Goal: Task Accomplishment & Management: Complete application form

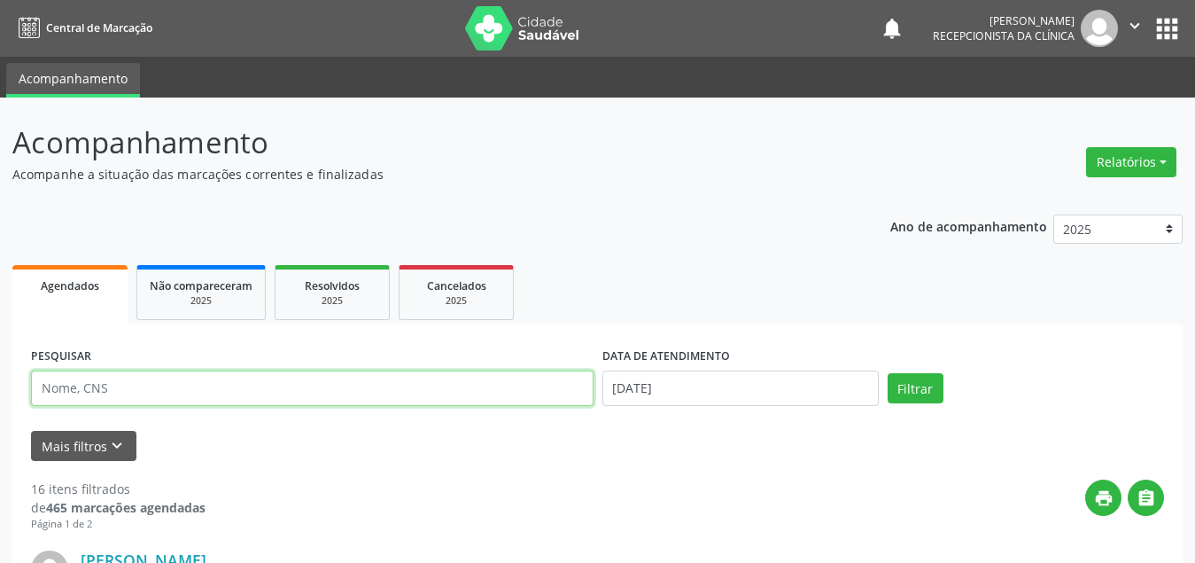
click at [291, 385] on input "text" at bounding box center [312, 387] width 563 height 35
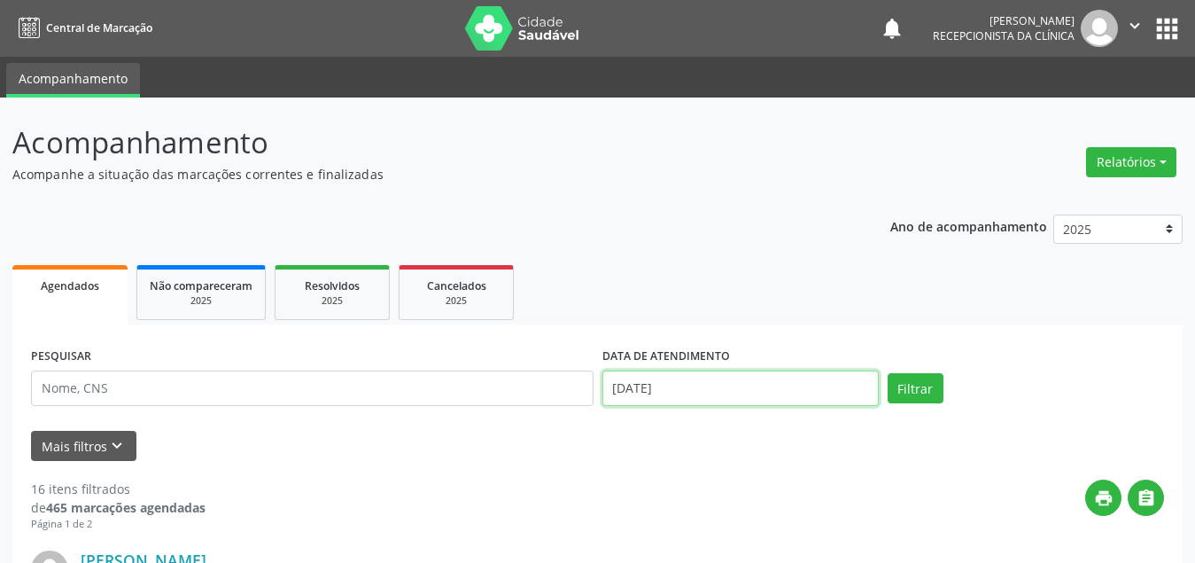
click at [700, 388] on input "[DATE]" at bounding box center [740, 387] width 276 height 35
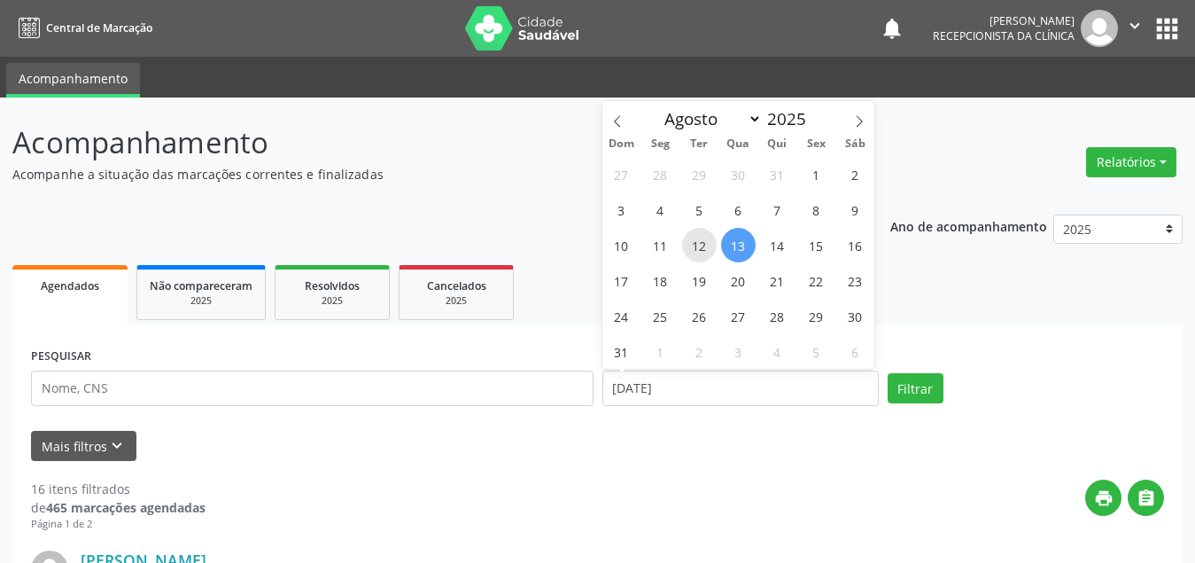
click at [687, 237] on span "12" at bounding box center [699, 245] width 35 height 35
type input "[DATE]"
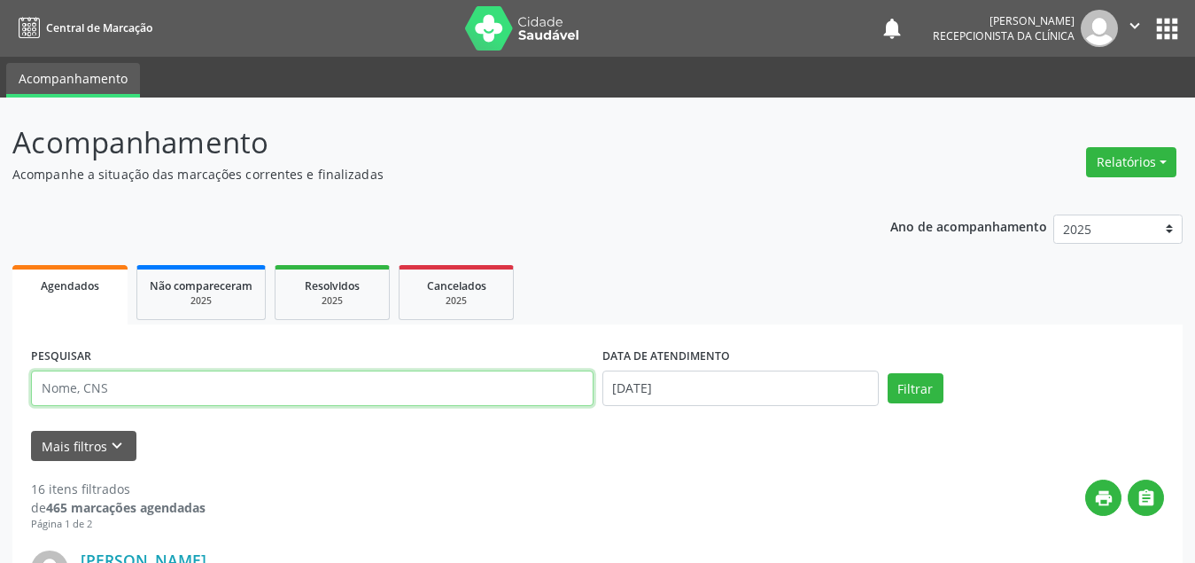
click at [427, 381] on input "text" at bounding box center [312, 387] width 563 height 35
type input "teoja"
click at [888, 373] on button "Filtrar" at bounding box center [916, 388] width 56 height 30
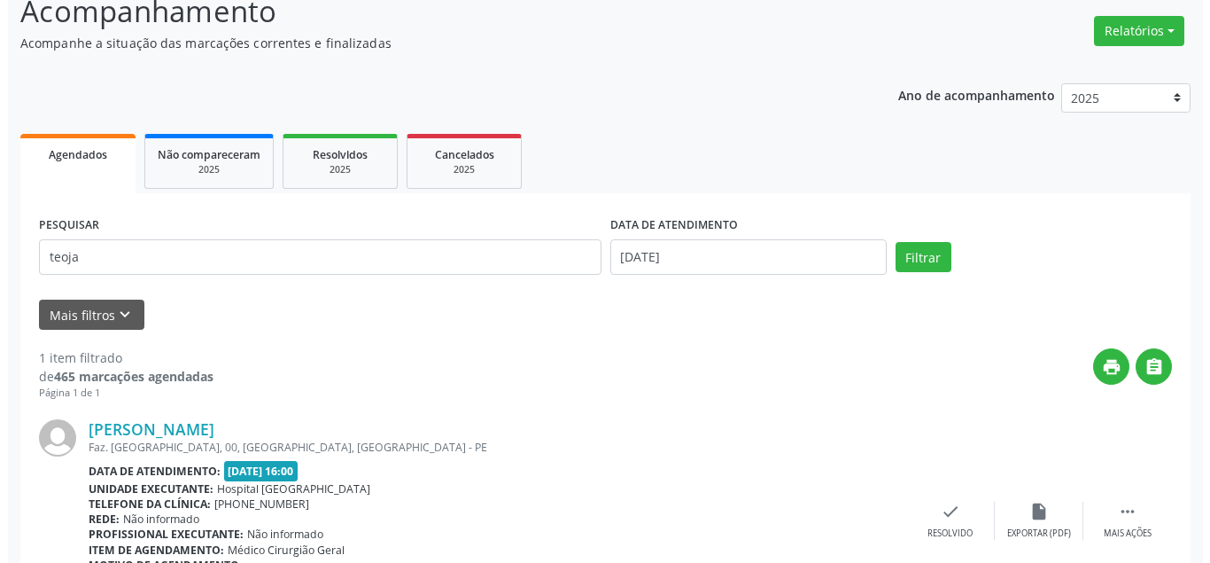
scroll to position [220, 0]
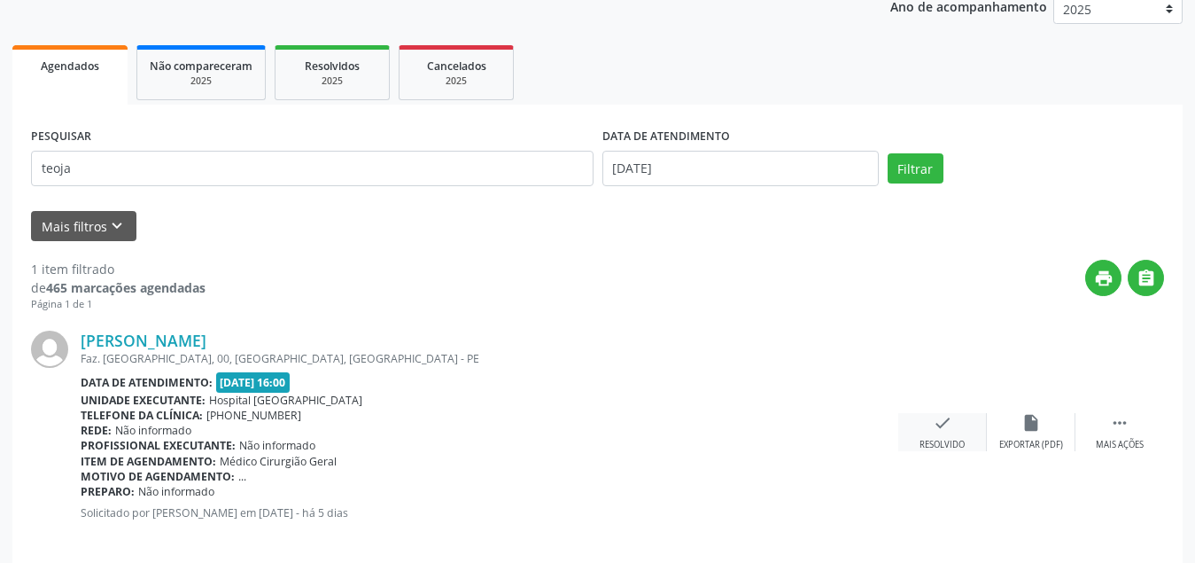
click at [941, 432] on div "check Resolvido" at bounding box center [942, 432] width 89 height 38
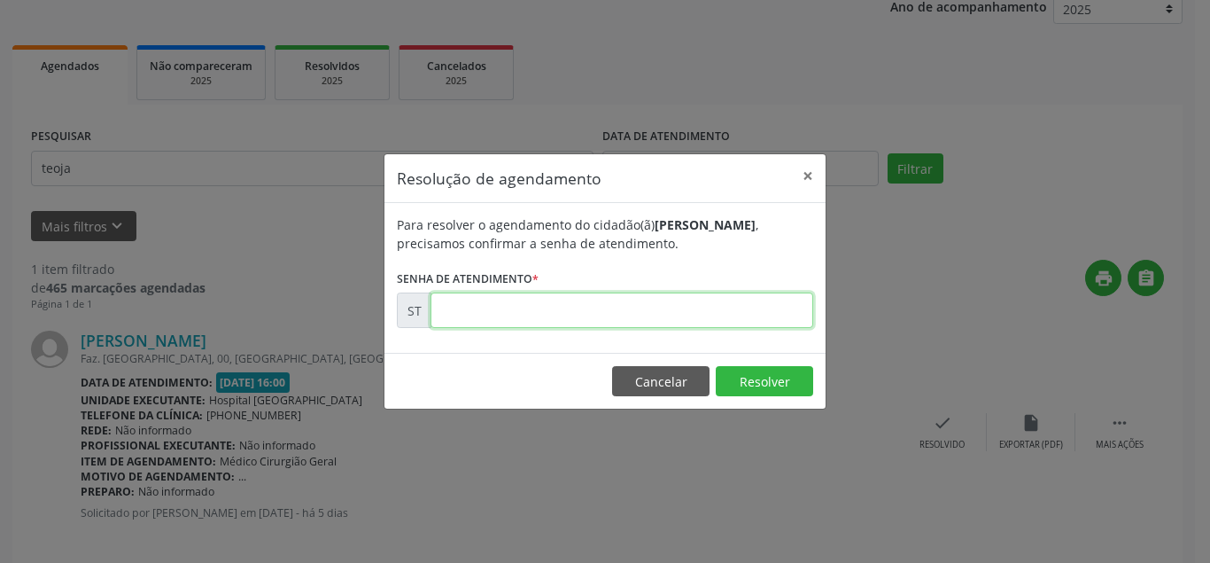
click at [606, 308] on input "text" at bounding box center [622, 309] width 383 height 35
type input "00015686"
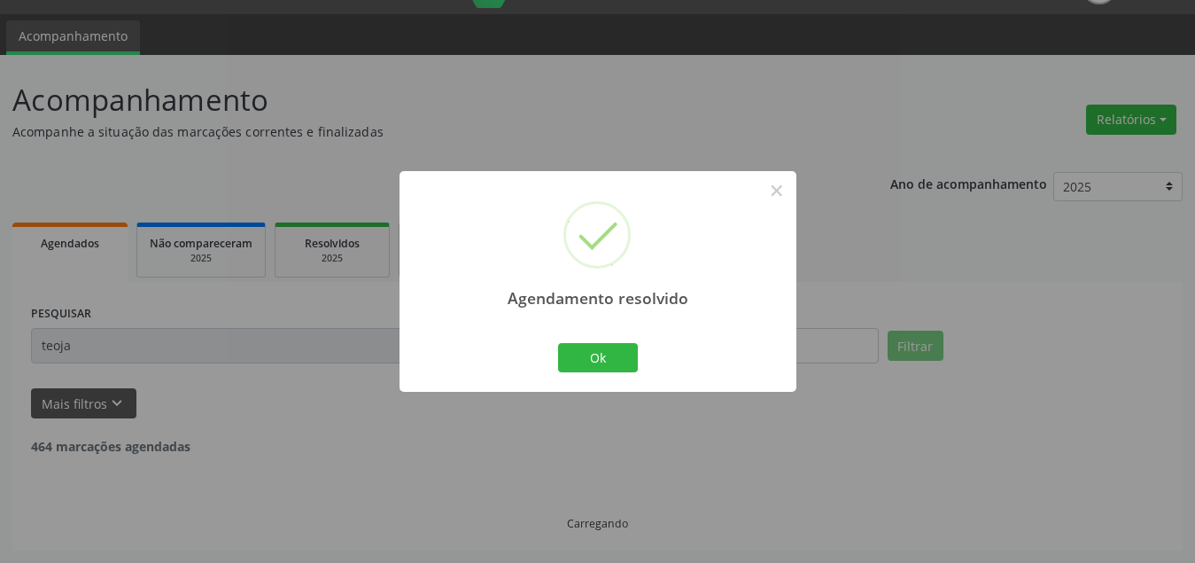
scroll to position [0, 0]
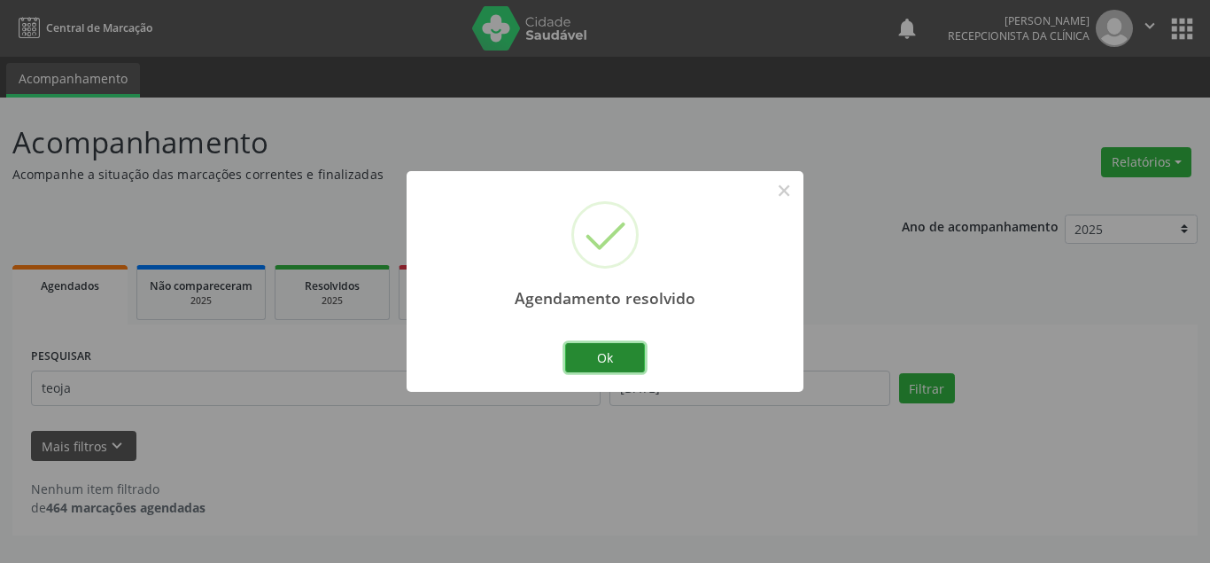
click at [591, 345] on button "Ok" at bounding box center [605, 358] width 80 height 30
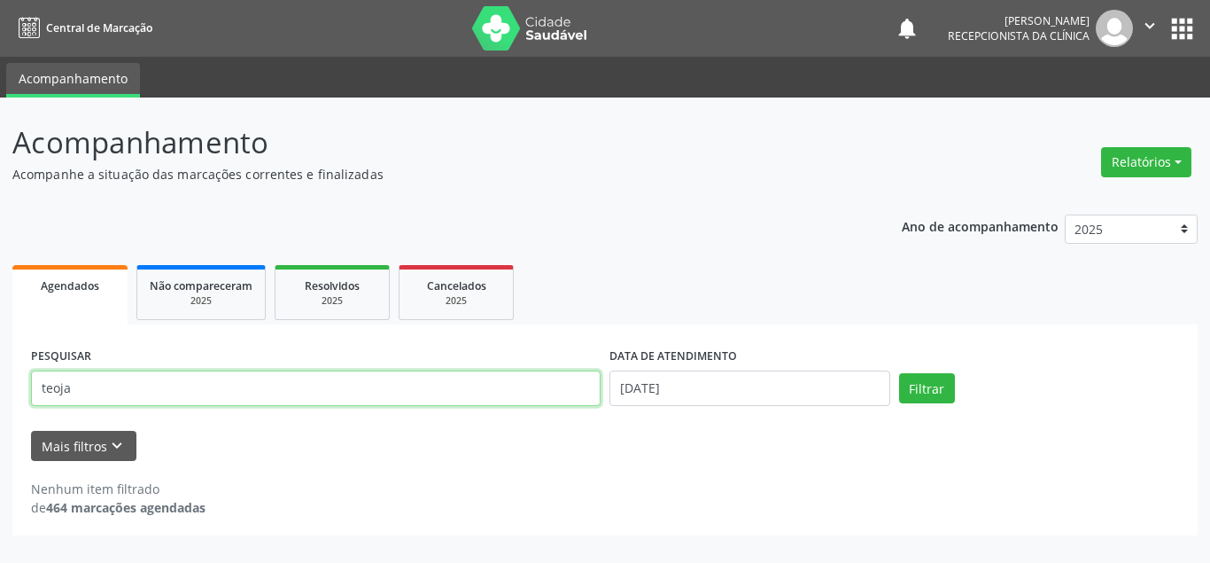
click at [416, 397] on input "teoja" at bounding box center [316, 387] width 570 height 35
type input "t"
click at [268, 393] on input "text" at bounding box center [316, 387] width 570 height 35
click at [255, 384] on input "text" at bounding box center [316, 387] width 570 height 35
type input "ivonete"
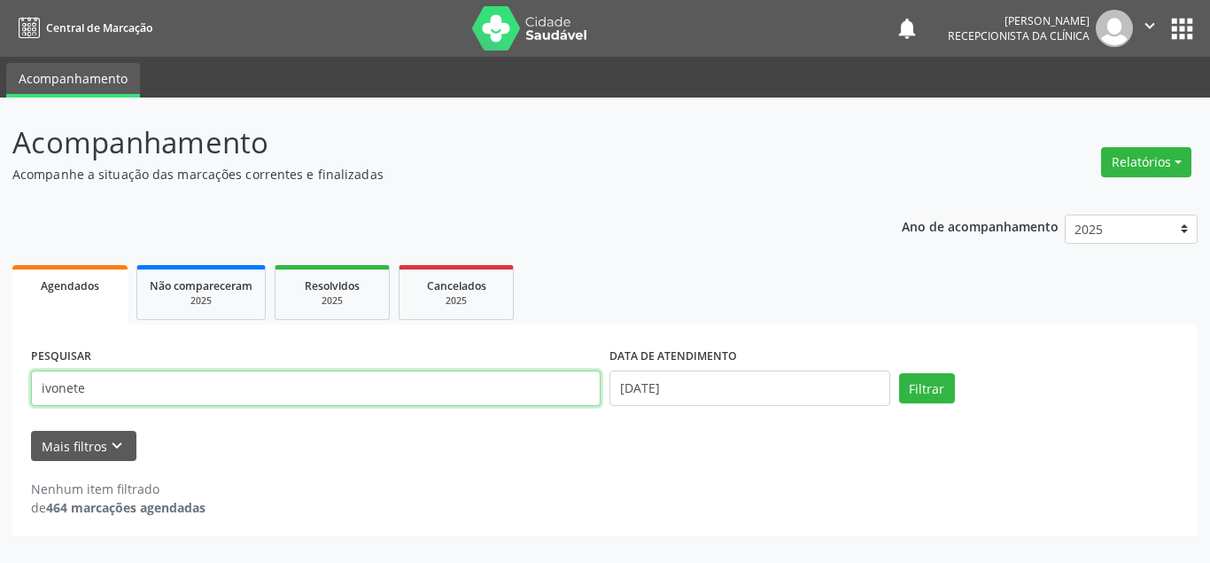
click at [899, 373] on button "Filtrar" at bounding box center [927, 388] width 56 height 30
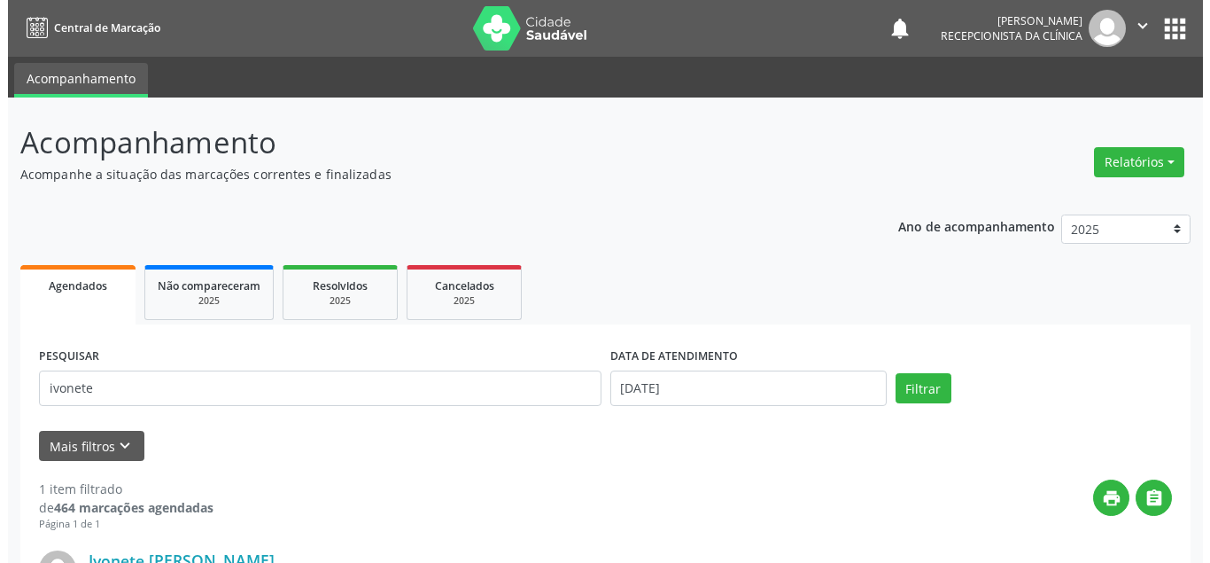
scroll to position [177, 0]
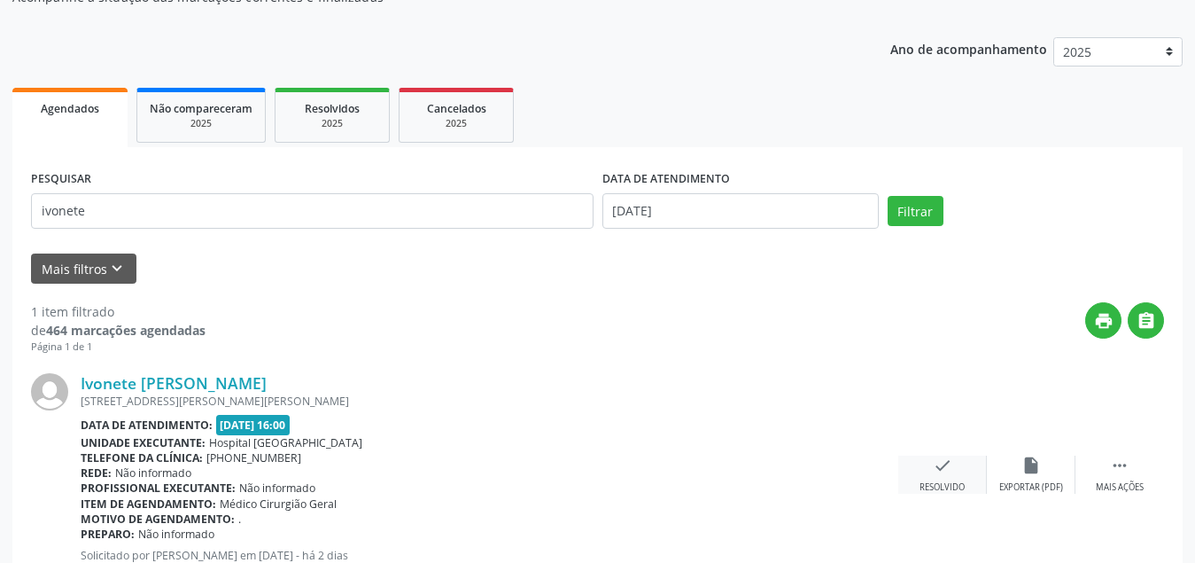
click at [939, 475] on div "check Resolvido" at bounding box center [942, 474] width 89 height 38
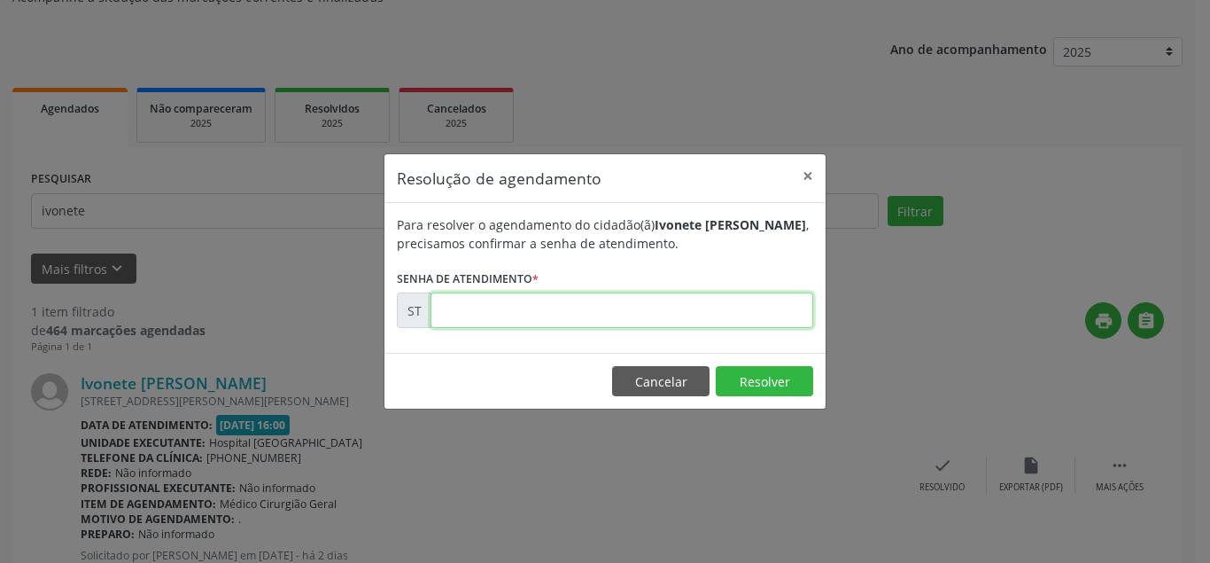
click at [532, 305] on input "text" at bounding box center [622, 309] width 383 height 35
type input "00015846"
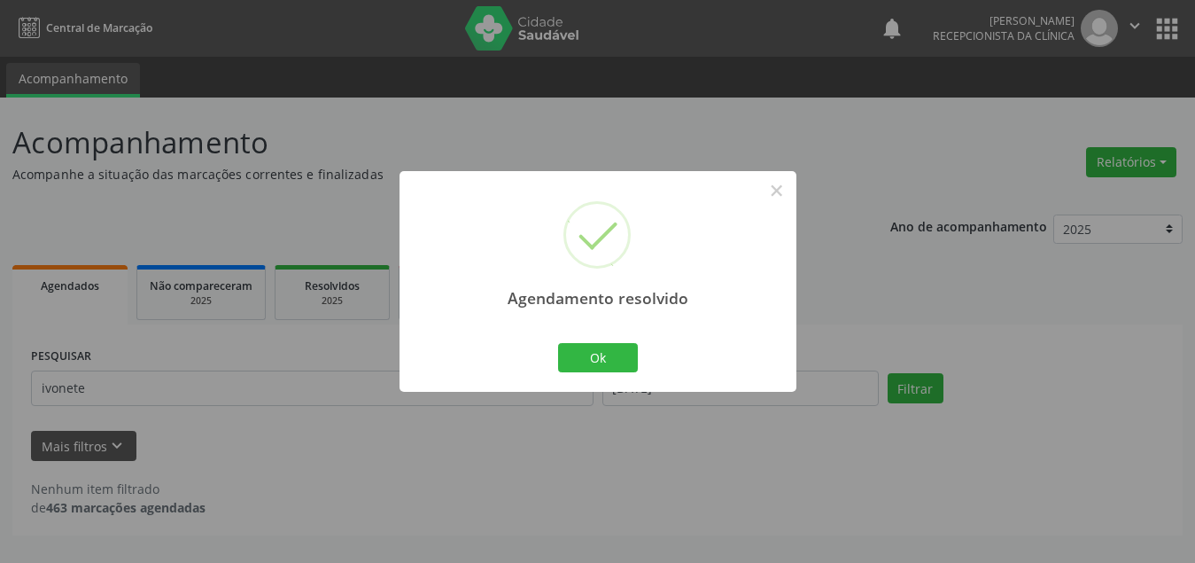
scroll to position [0, 0]
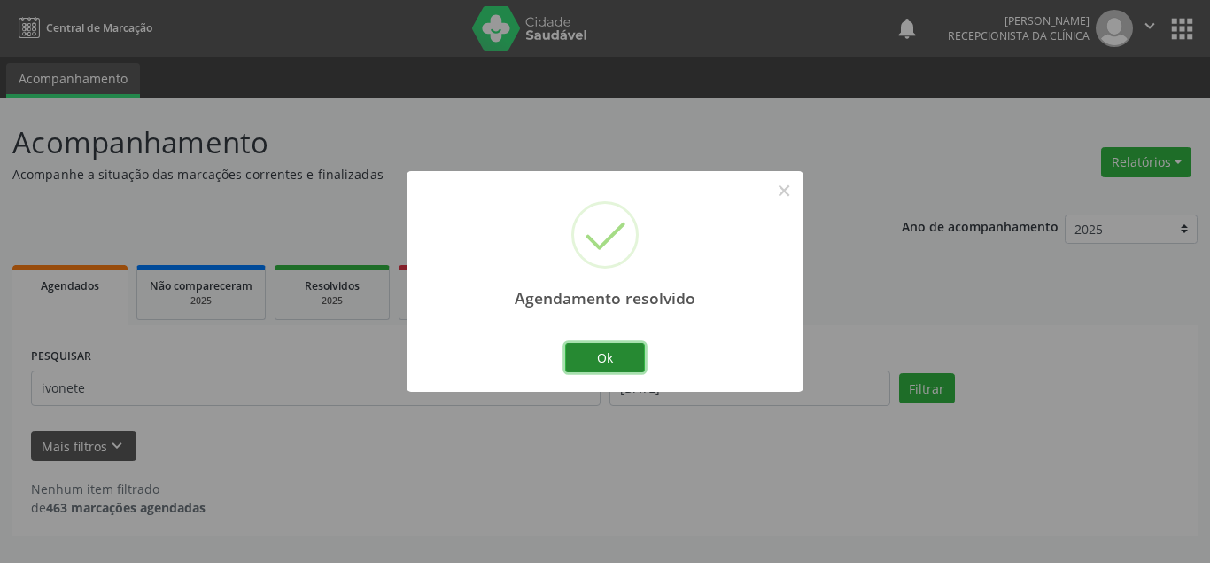
click at [589, 353] on button "Ok" at bounding box center [605, 358] width 80 height 30
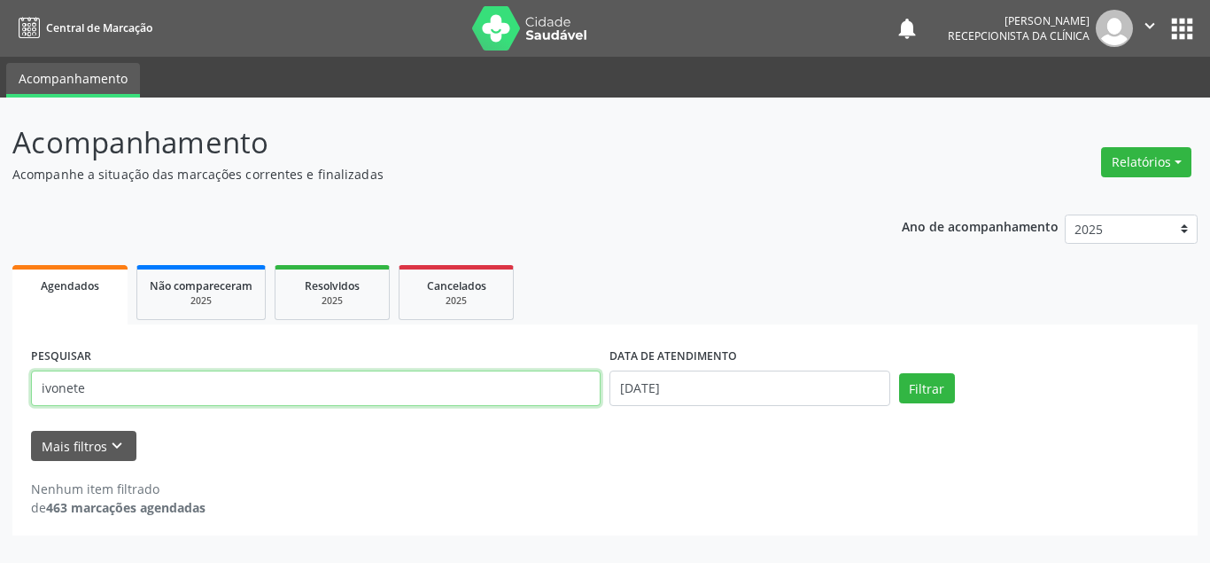
click at [135, 395] on input "ivonete" at bounding box center [316, 387] width 570 height 35
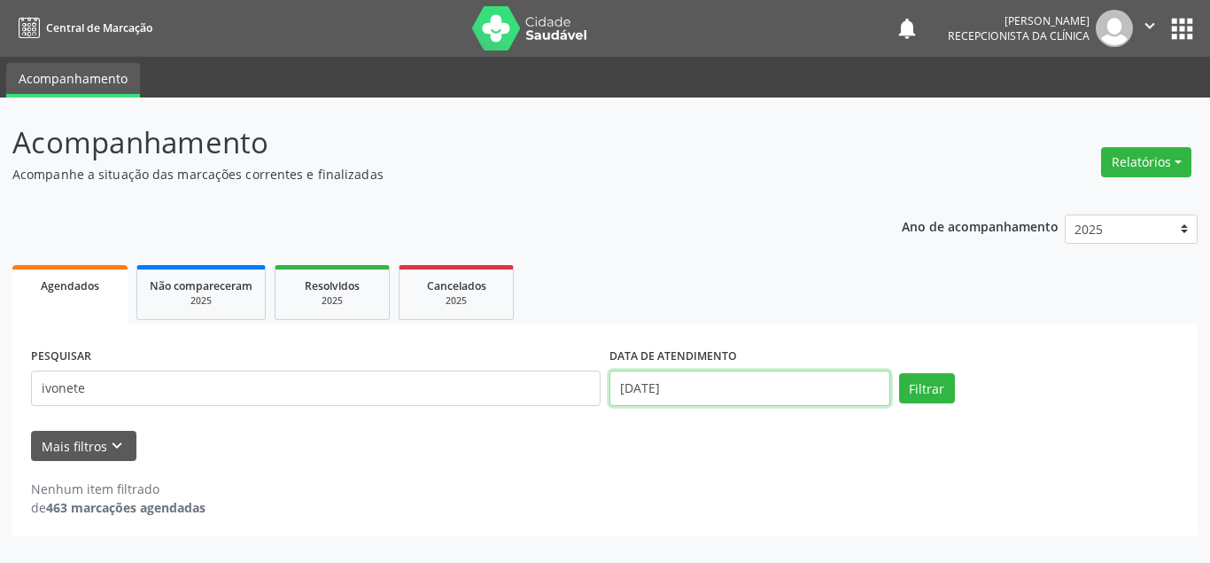
click at [678, 376] on input "[DATE]" at bounding box center [749, 387] width 281 height 35
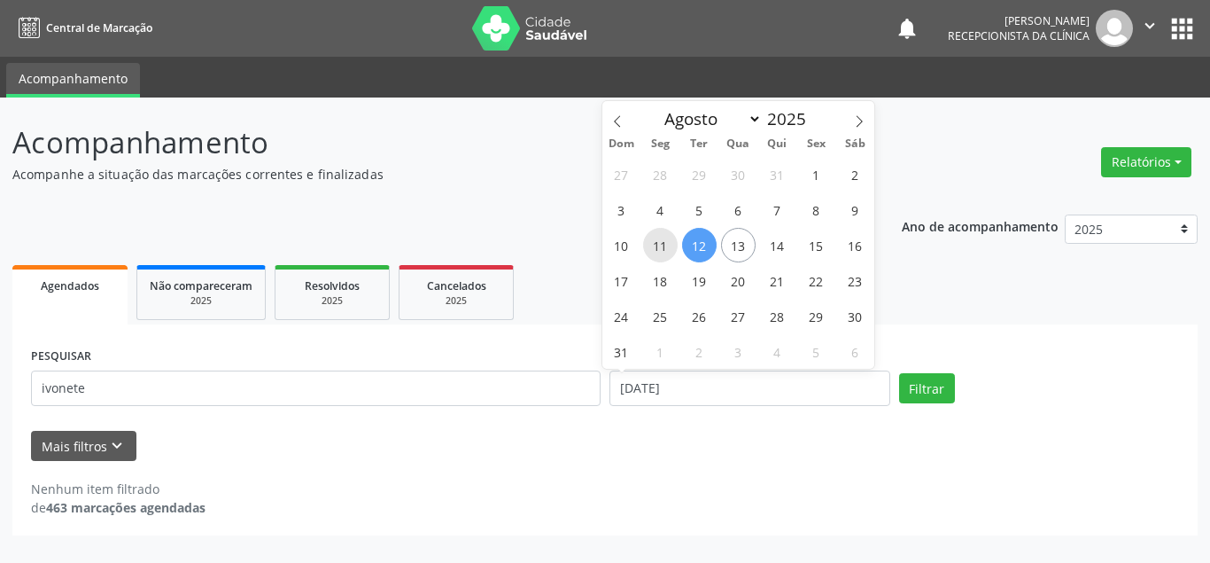
click at [670, 248] on span "11" at bounding box center [660, 245] width 35 height 35
type input "[DATE]"
click at [670, 248] on span "11" at bounding box center [660, 245] width 35 height 35
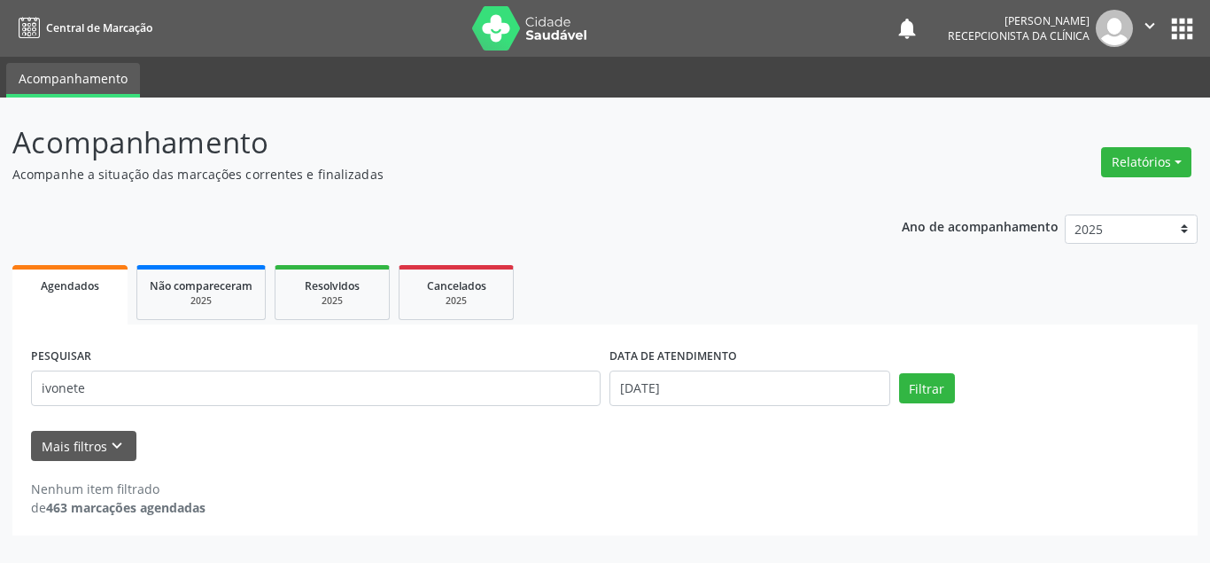
click at [670, 248] on div "Ano de acompanhamento 2025 2024 Agendados Não compareceram 2025 Resolvidos 2025…" at bounding box center [604, 369] width 1185 height 334
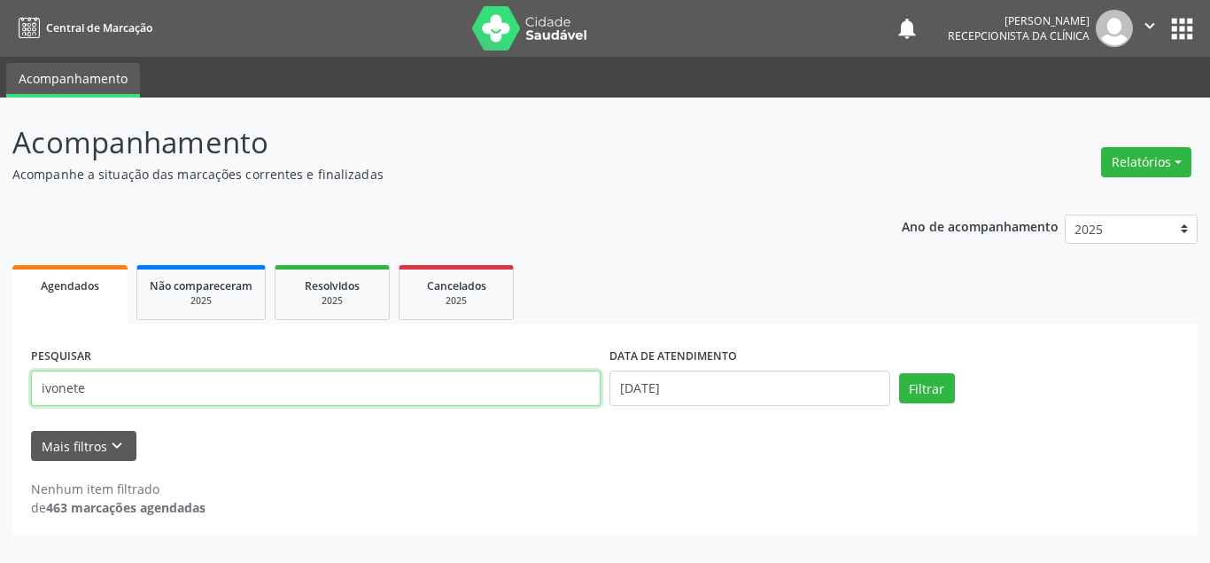
click at [421, 404] on input "ivonete" at bounding box center [316, 387] width 570 height 35
type input "i"
type input "marly"
click at [899, 373] on button "Filtrar" at bounding box center [927, 388] width 56 height 30
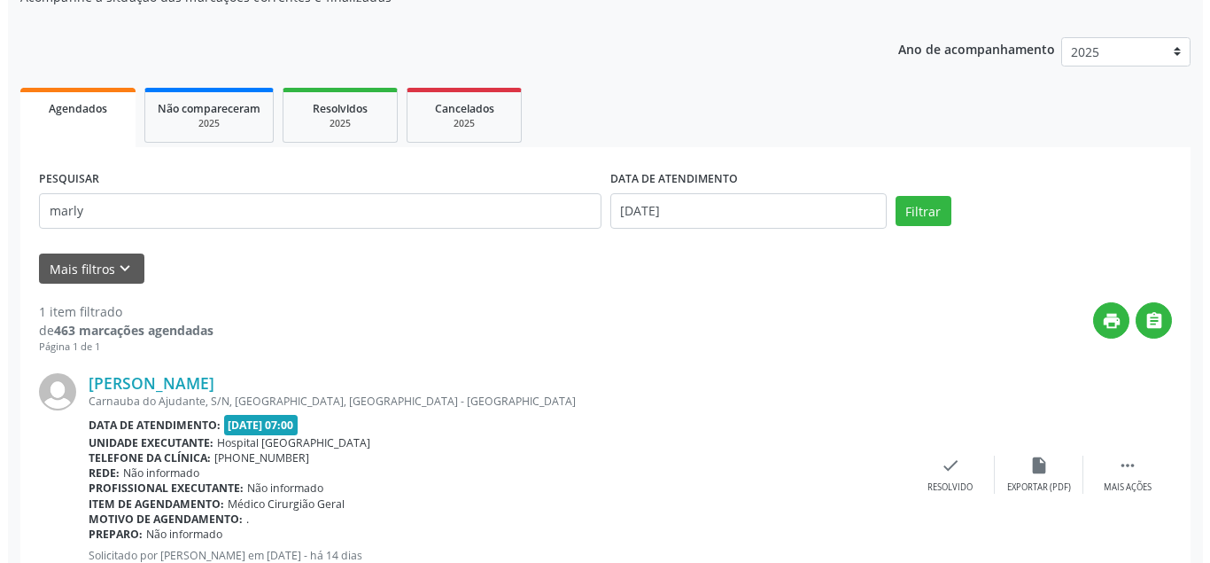
scroll to position [239, 0]
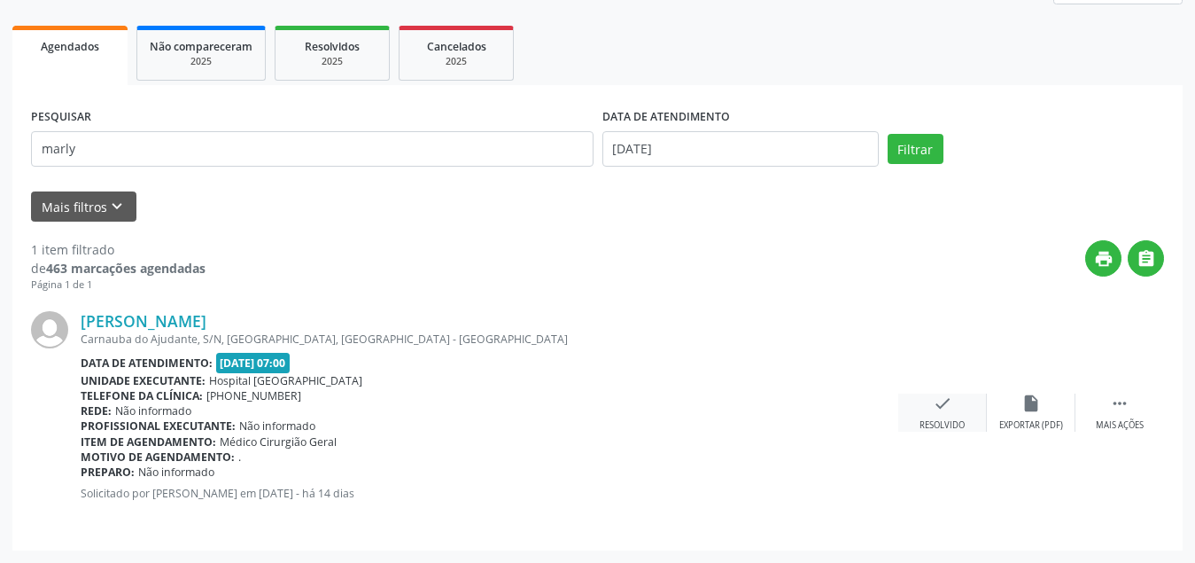
click at [923, 411] on div "check Resolvido" at bounding box center [942, 412] width 89 height 38
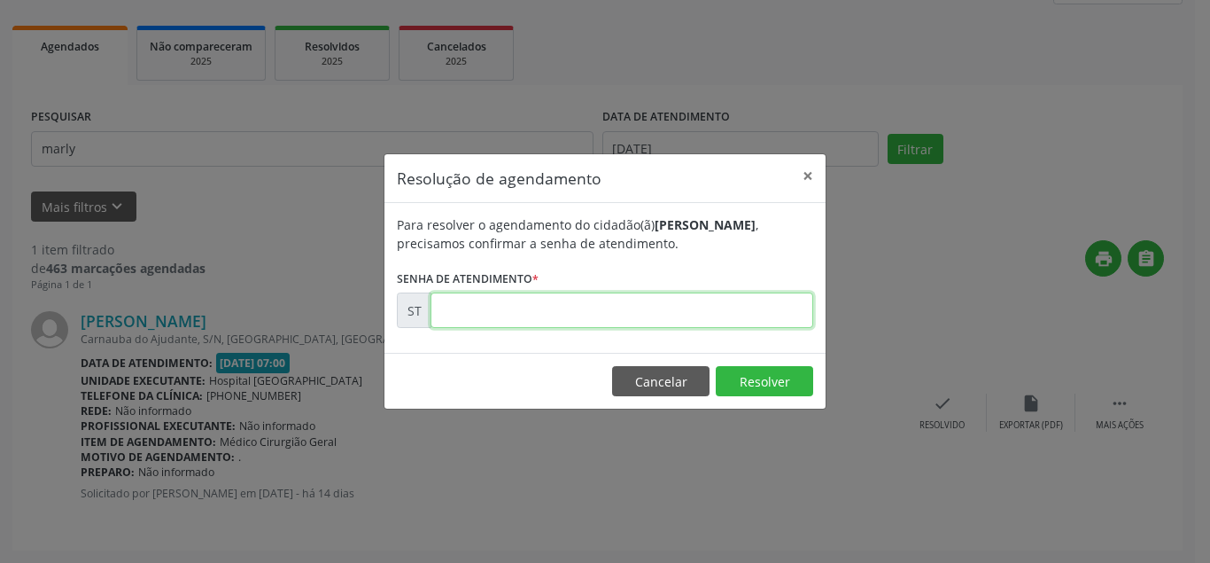
click at [481, 301] on input "text" at bounding box center [622, 309] width 383 height 35
type input "00013736"
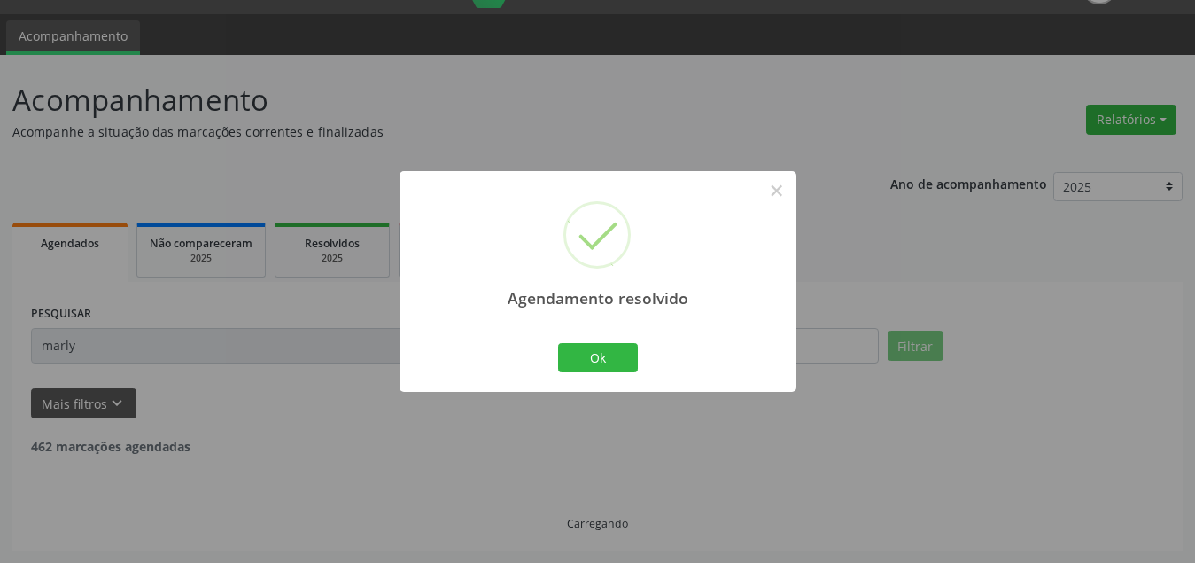
scroll to position [0, 0]
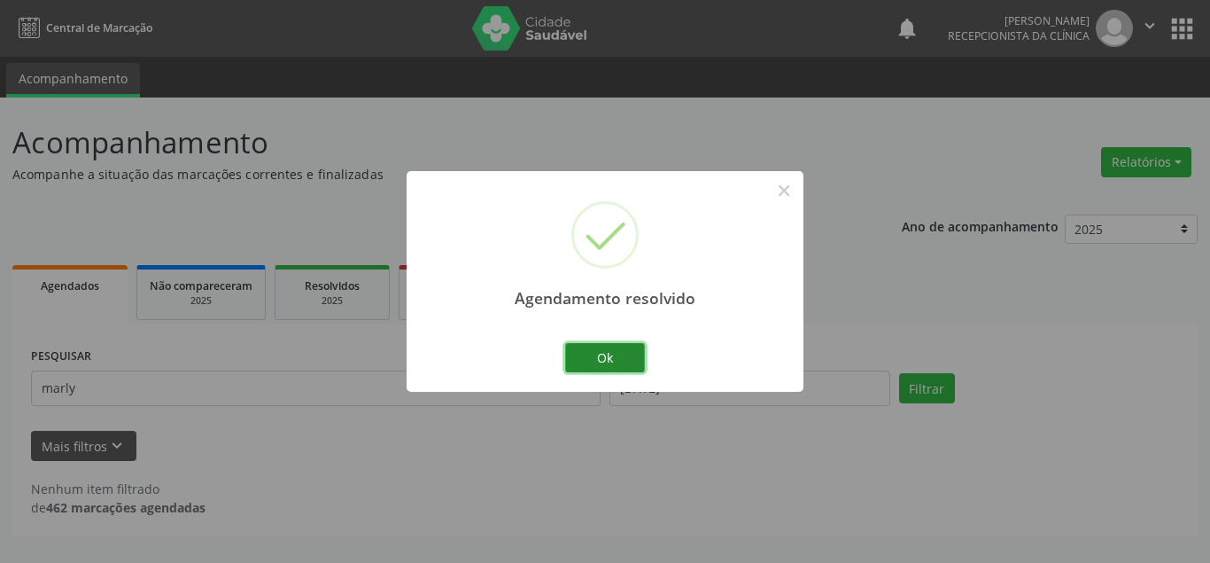
click at [603, 346] on button "Ok" at bounding box center [605, 358] width 80 height 30
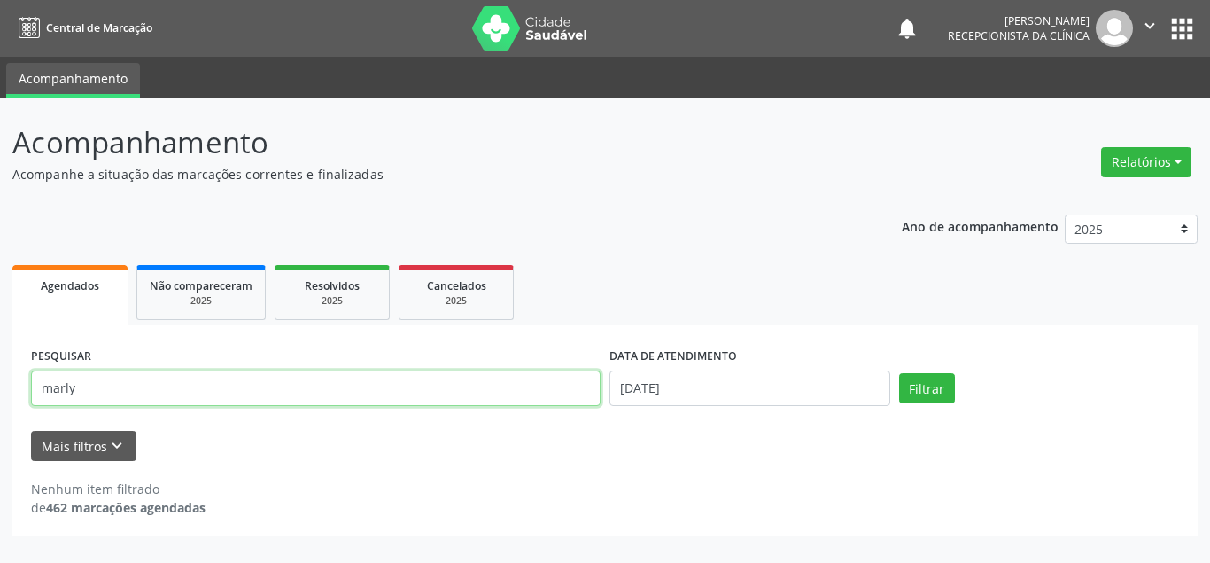
click at [97, 391] on input "marly" at bounding box center [316, 387] width 570 height 35
type input "m"
type input "[PERSON_NAME]"
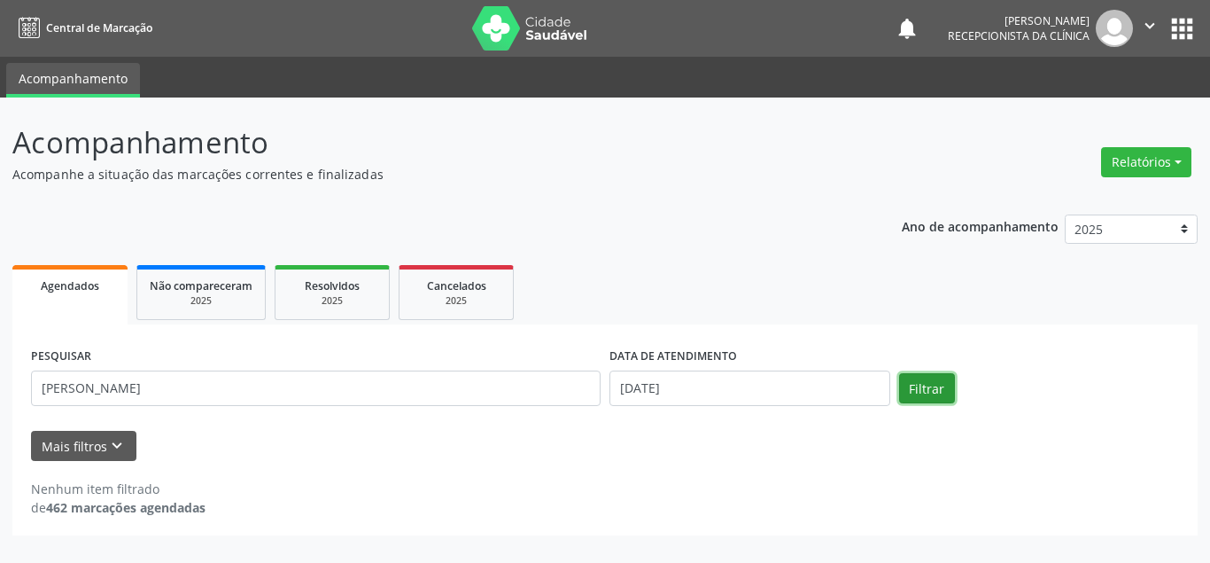
click at [930, 392] on button "Filtrar" at bounding box center [927, 388] width 56 height 30
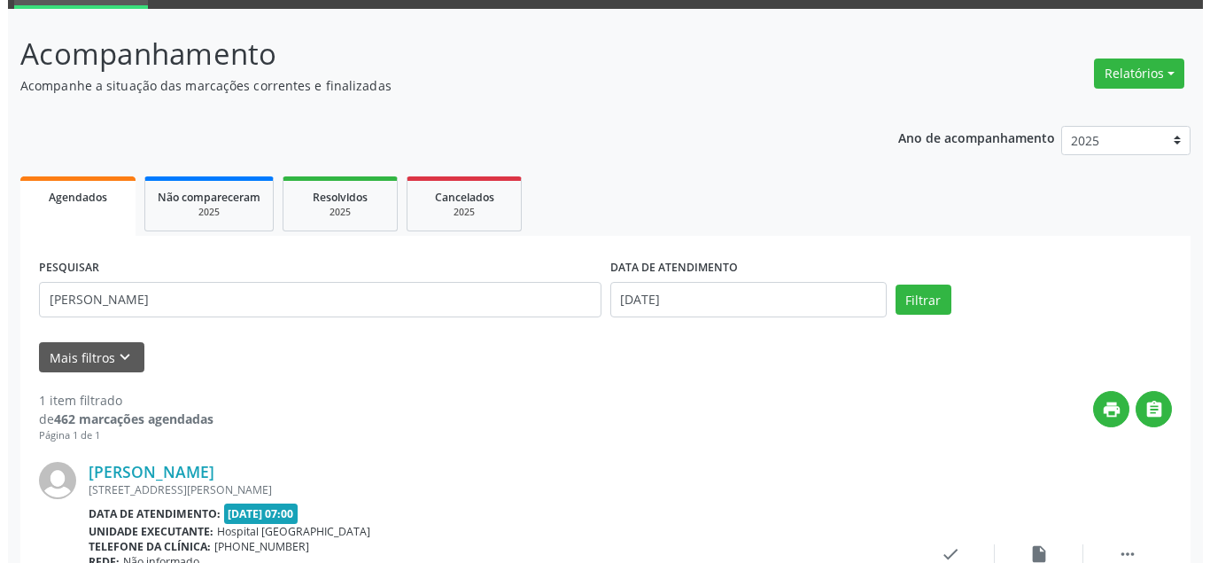
scroll to position [177, 0]
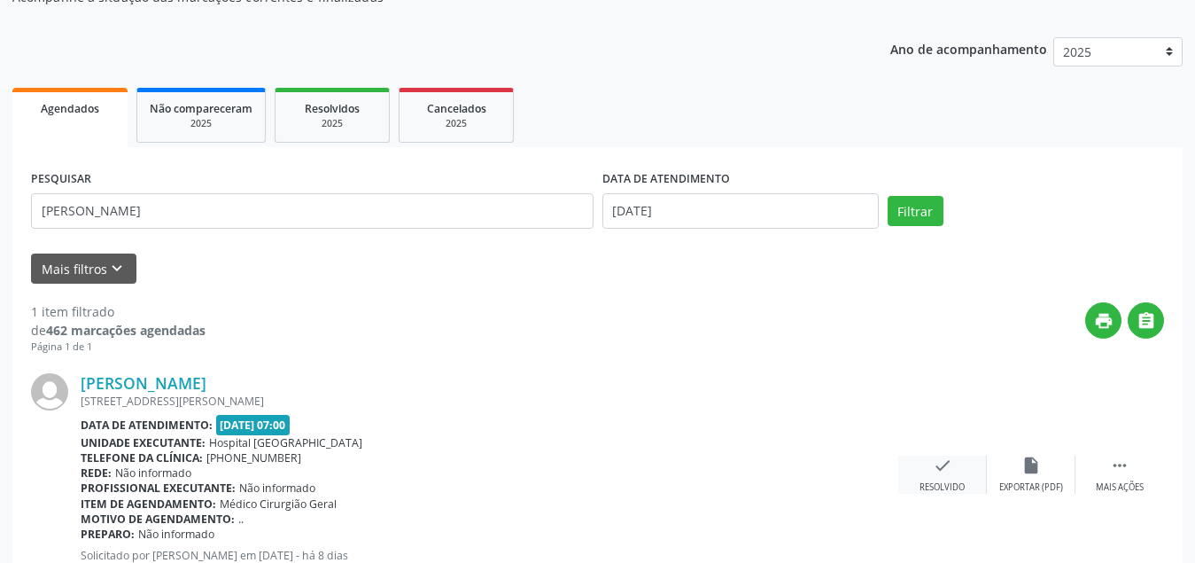
click at [938, 467] on icon "check" at bounding box center [942, 464] width 19 height 19
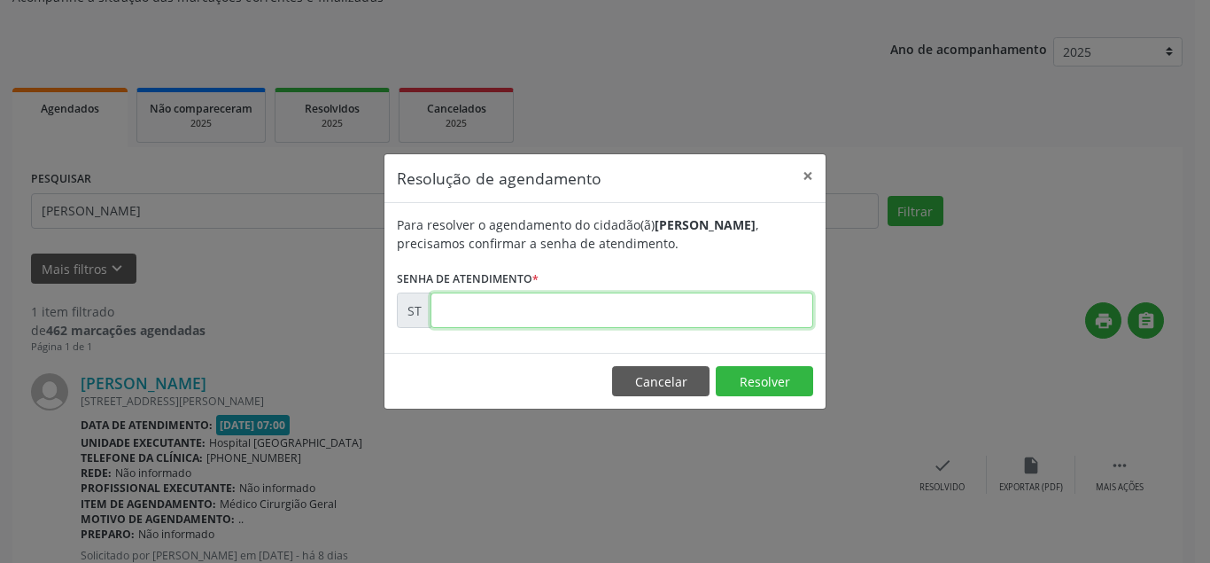
click at [498, 298] on input "text" at bounding box center [622, 309] width 383 height 35
type input "00015050"
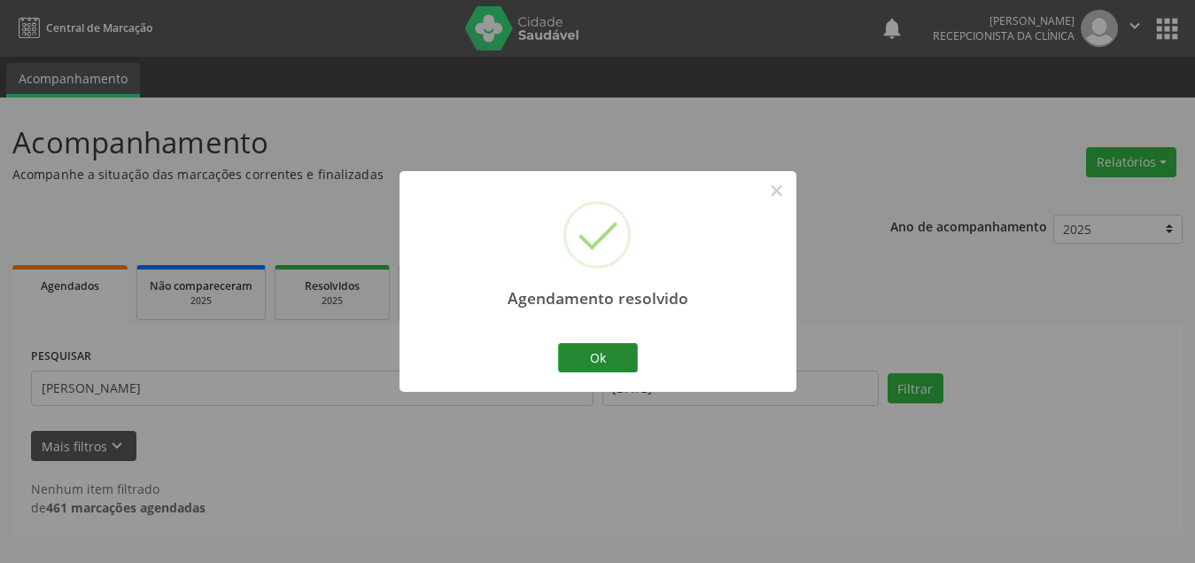
scroll to position [0, 0]
click at [614, 353] on button "Ok" at bounding box center [605, 358] width 80 height 30
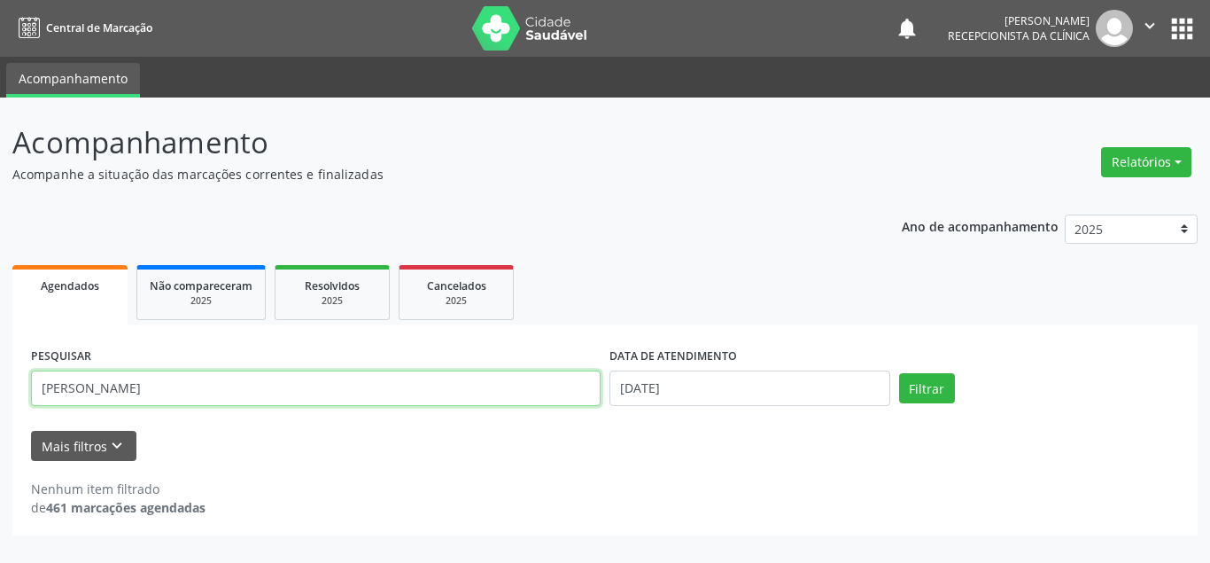
click at [309, 386] on input "[PERSON_NAME]" at bounding box center [316, 387] width 570 height 35
type input "a"
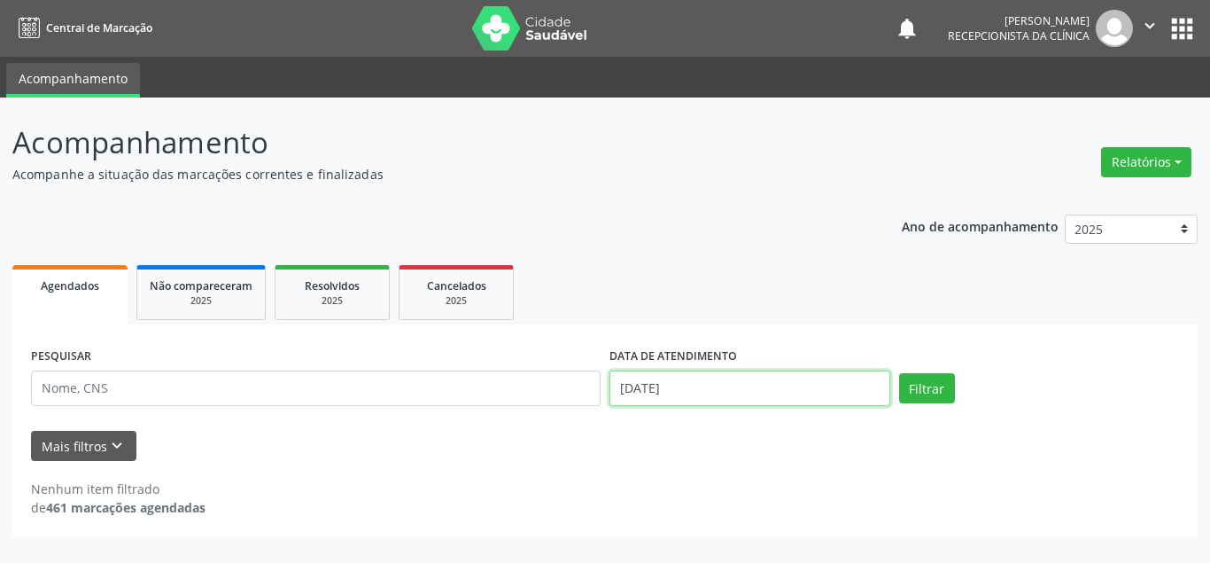
click at [704, 383] on input "[DATE]" at bounding box center [749, 387] width 281 height 35
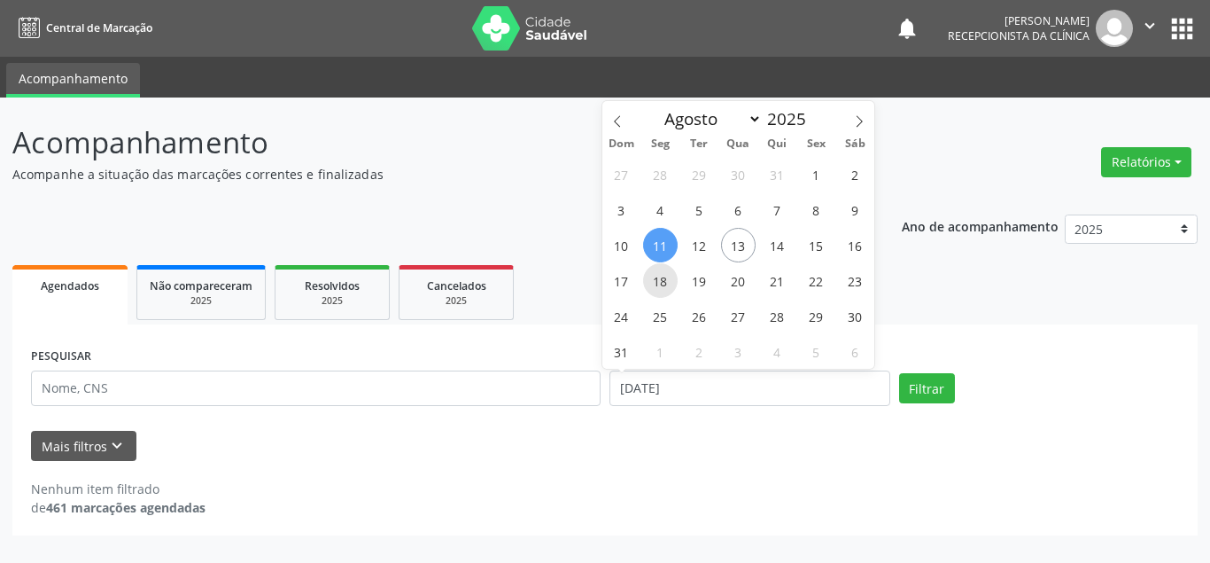
click at [664, 283] on span "18" at bounding box center [660, 280] width 35 height 35
type input "[DATE]"
click at [664, 283] on span "18" at bounding box center [660, 280] width 35 height 35
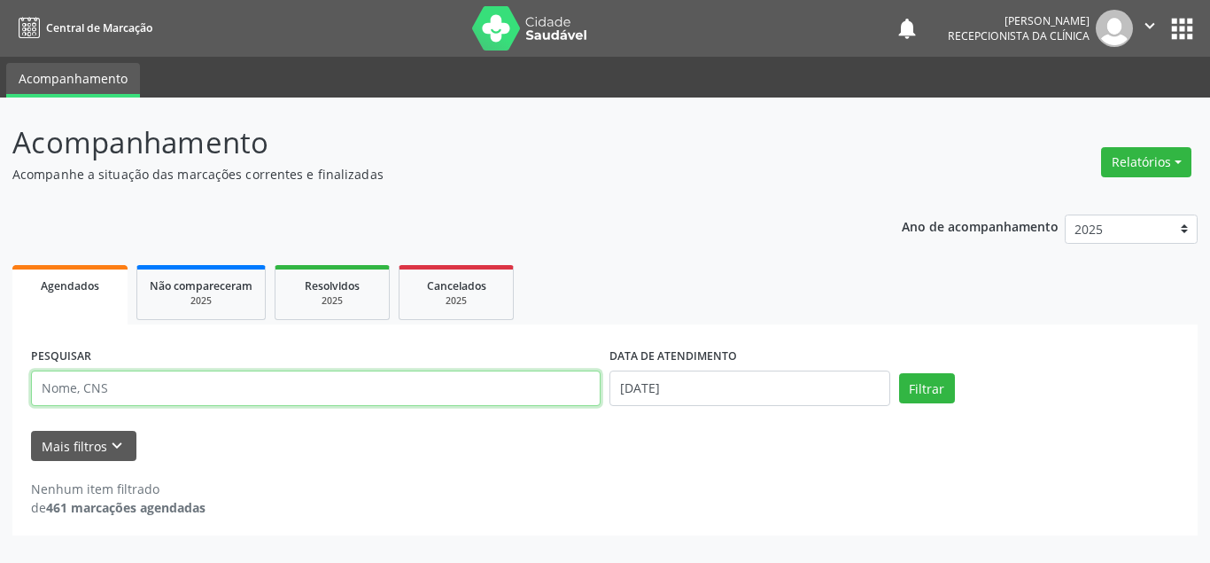
click at [373, 399] on input "text" at bounding box center [316, 387] width 570 height 35
type input "[PERSON_NAME]"
click at [899, 373] on button "Filtrar" at bounding box center [927, 388] width 56 height 30
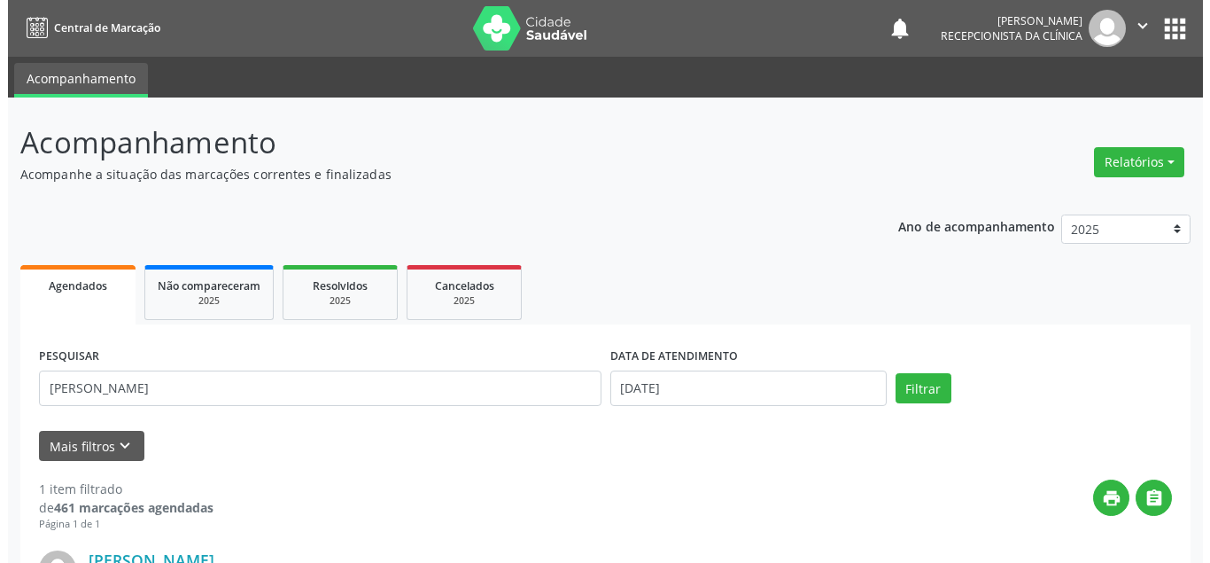
scroll to position [239, 0]
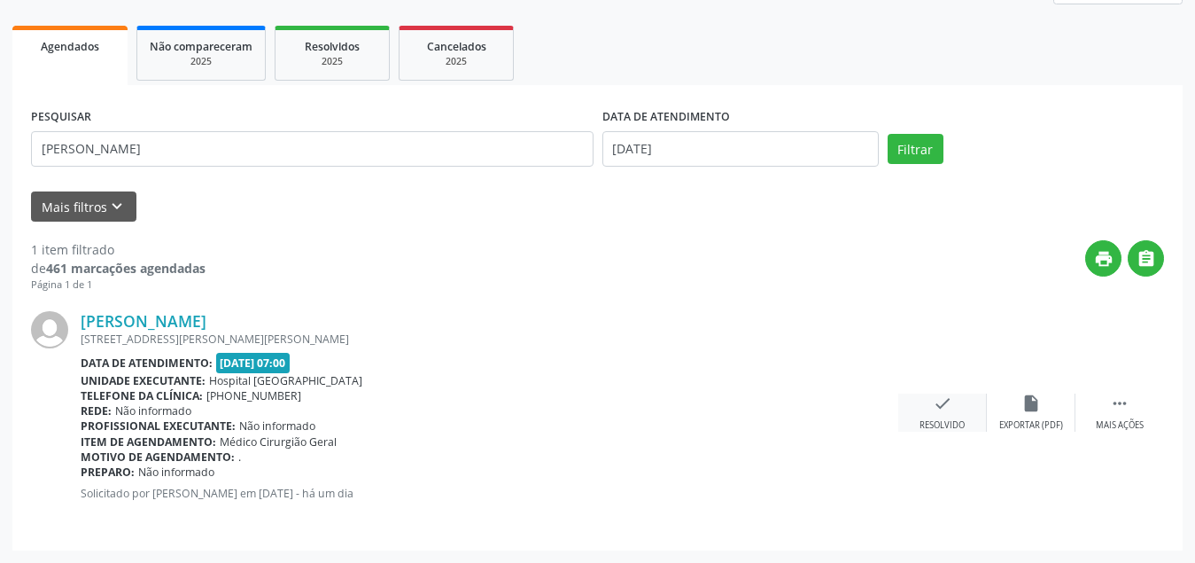
click at [928, 393] on div "check Resolvido" at bounding box center [942, 412] width 89 height 38
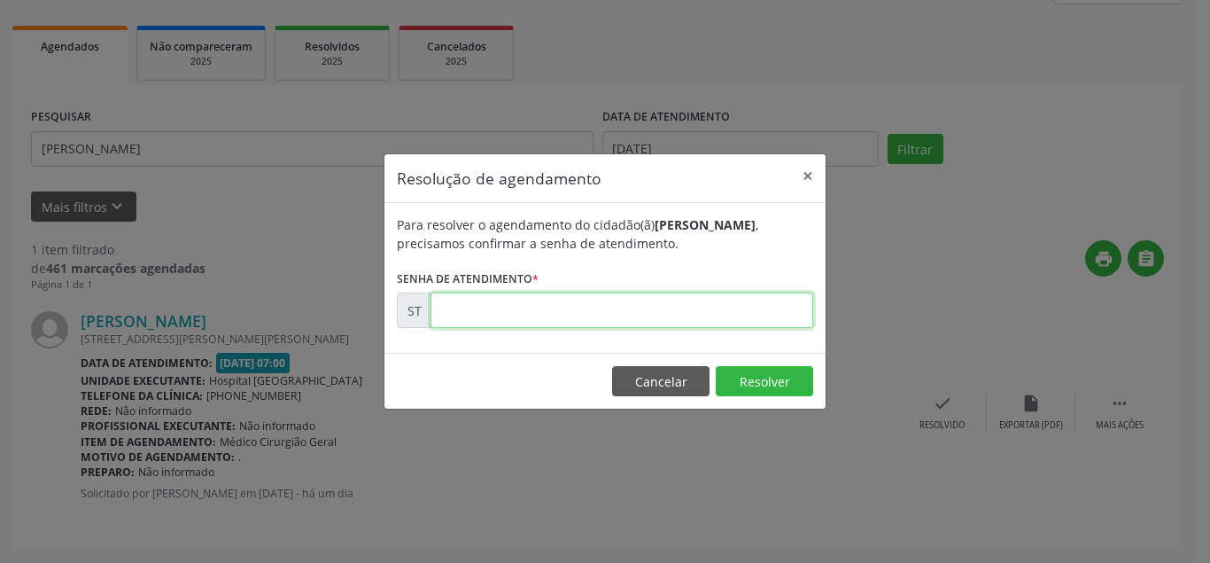
click at [555, 310] on input "text" at bounding box center [622, 309] width 383 height 35
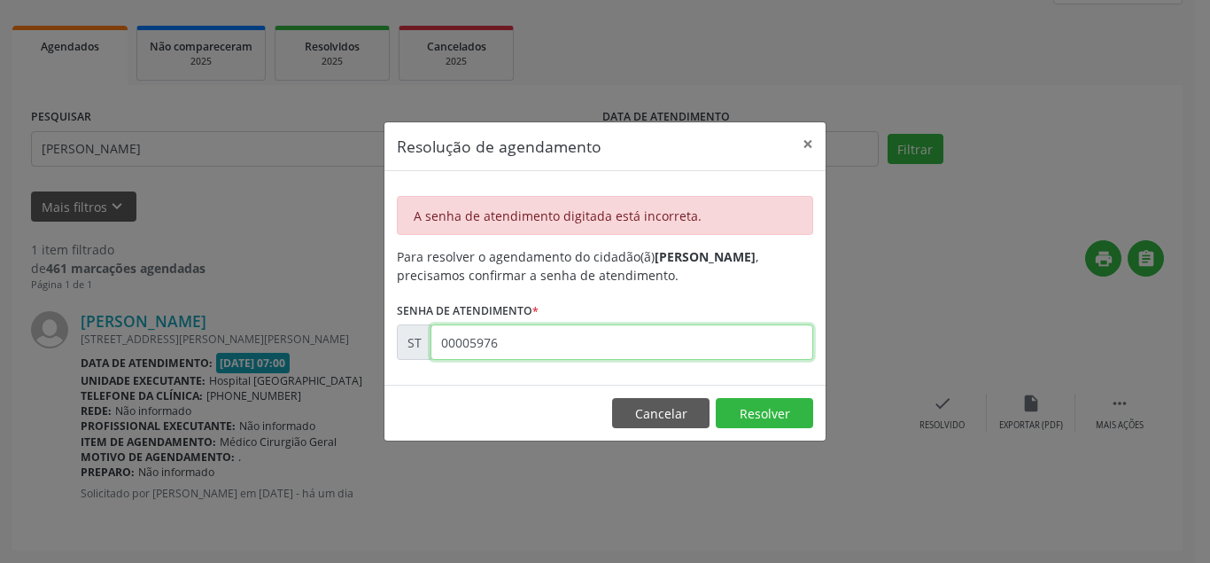
click at [523, 348] on input "00005976" at bounding box center [622, 341] width 383 height 35
type input "0"
type input "00015976"
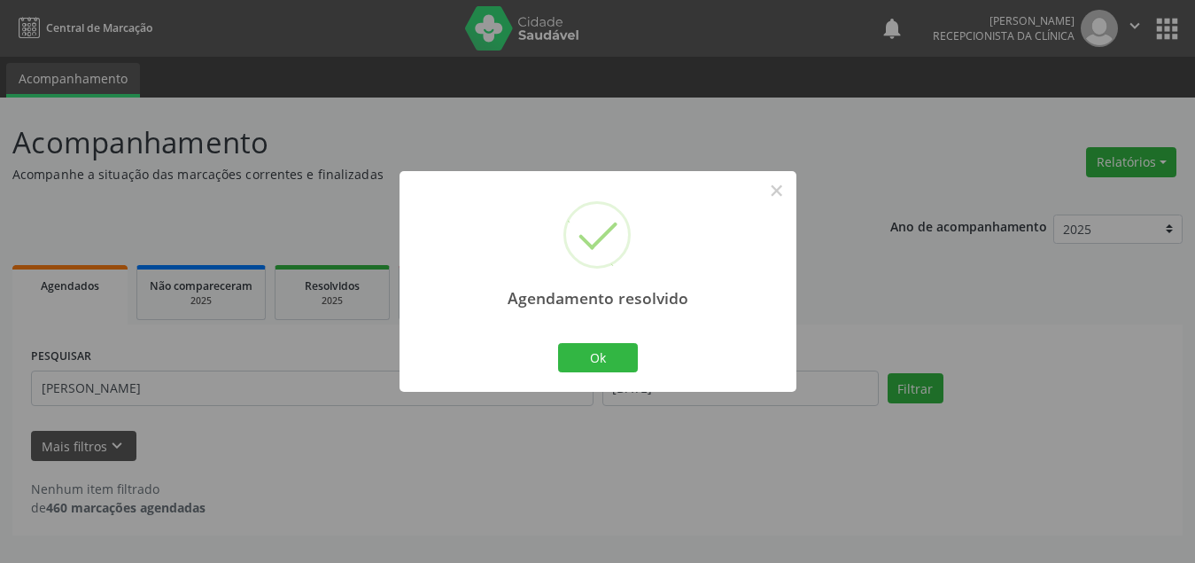
scroll to position [0, 0]
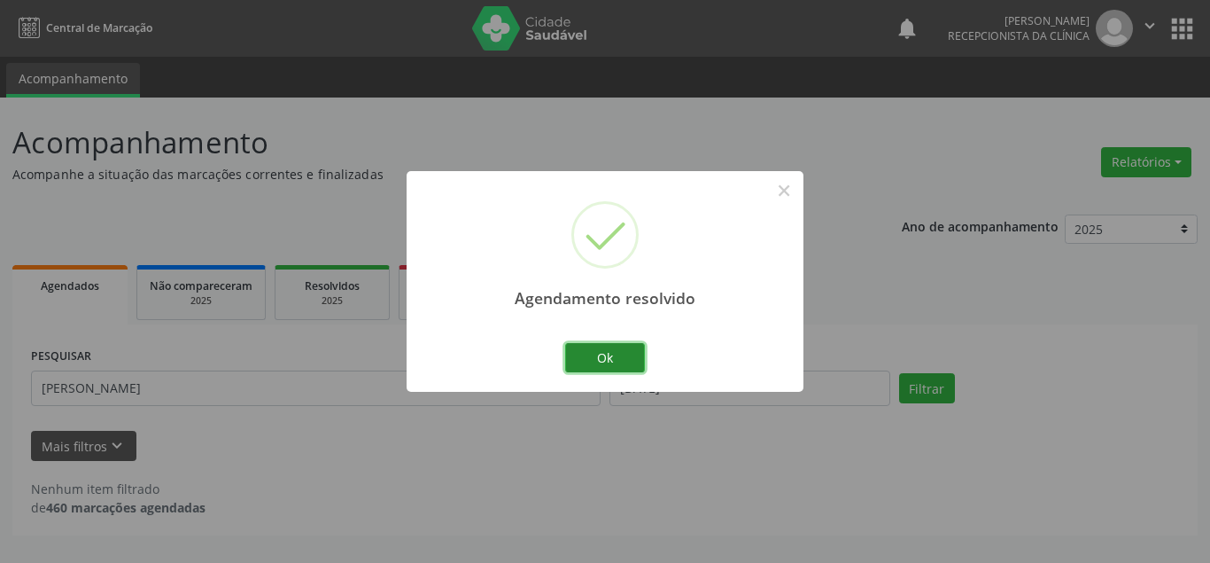
click at [601, 358] on button "Ok" at bounding box center [605, 358] width 80 height 30
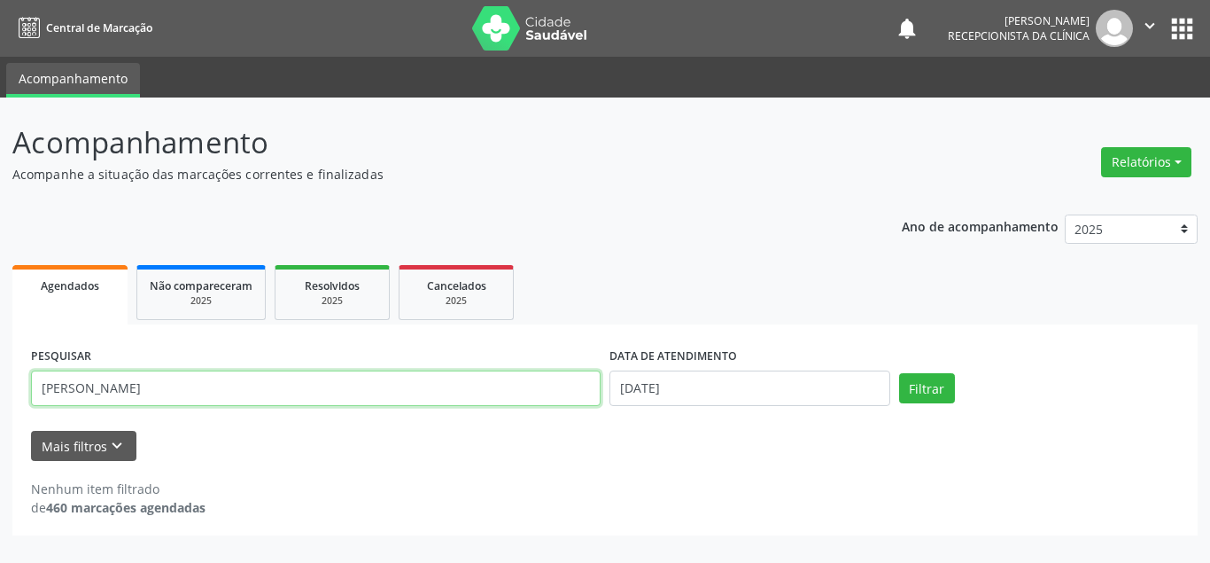
click at [232, 397] on input "[PERSON_NAME]" at bounding box center [316, 387] width 570 height 35
type input "p"
type input "[PERSON_NAME]"
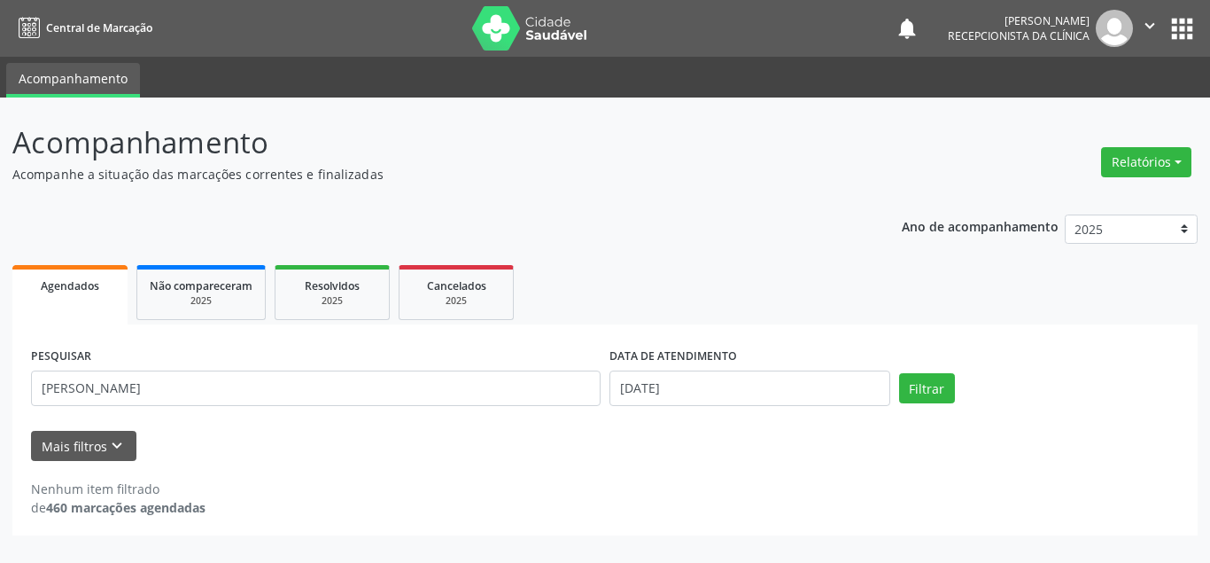
click at [415, 469] on div "Nenhum item filtrado de 460 marcações agendadas" at bounding box center [605, 489] width 1148 height 56
click at [949, 386] on button "Filtrar" at bounding box center [927, 388] width 56 height 30
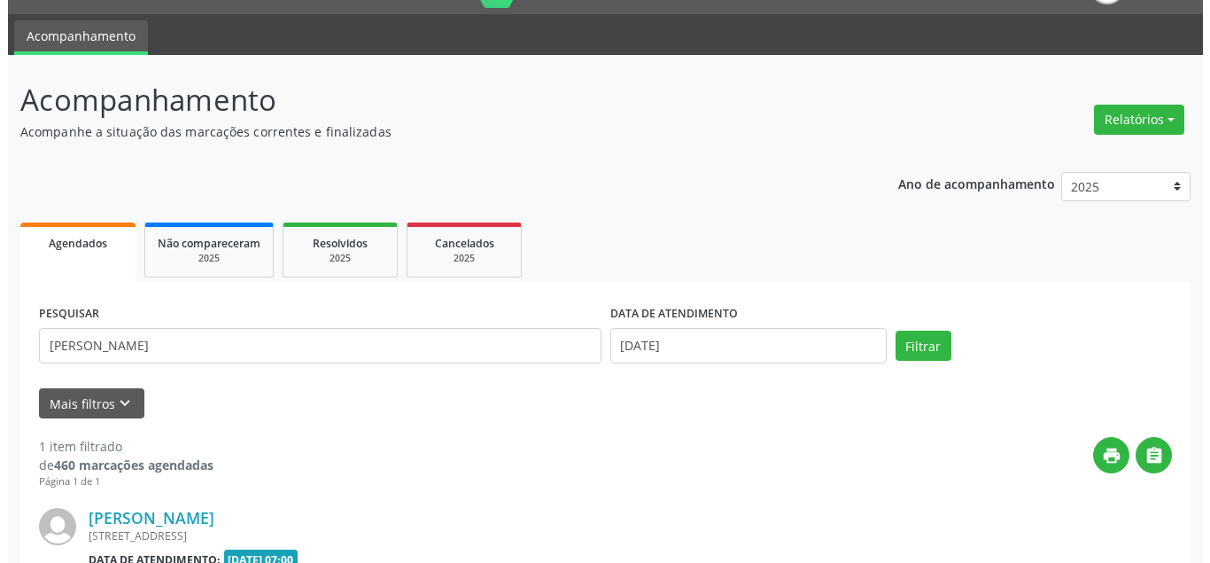
scroll to position [239, 0]
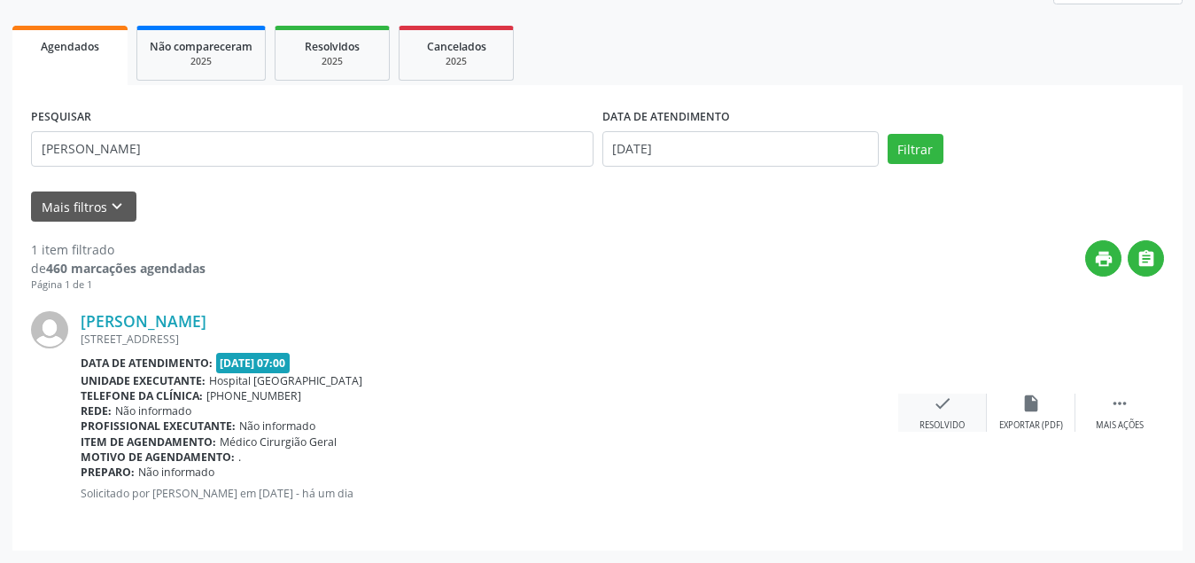
click at [942, 424] on div "Resolvido" at bounding box center [942, 425] width 45 height 12
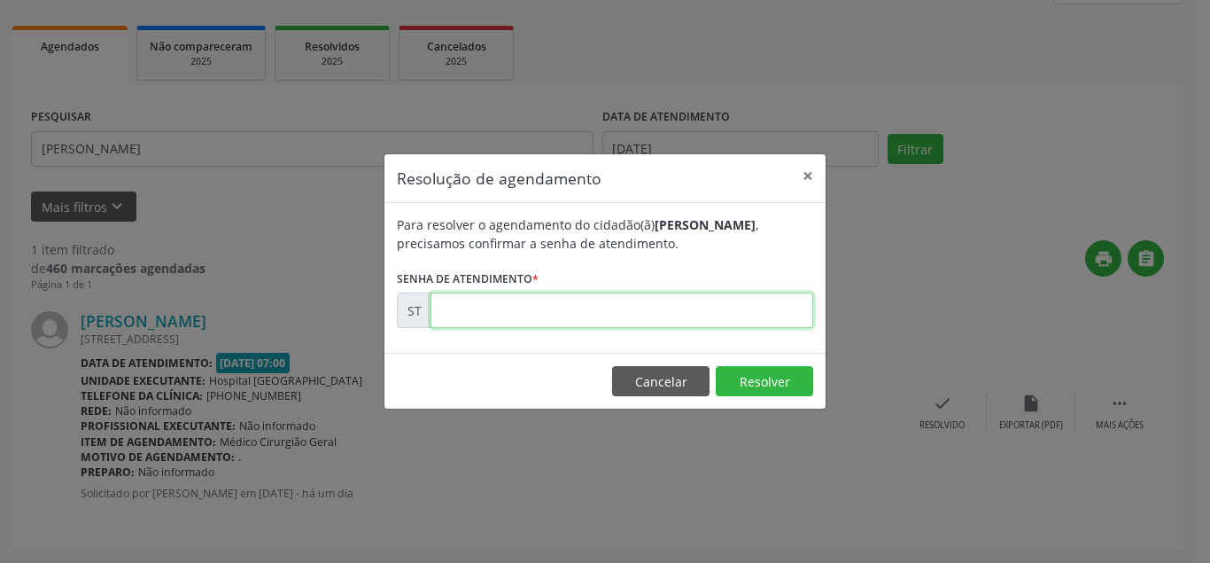
click at [560, 315] on input "text" at bounding box center [622, 309] width 383 height 35
type input "00015987"
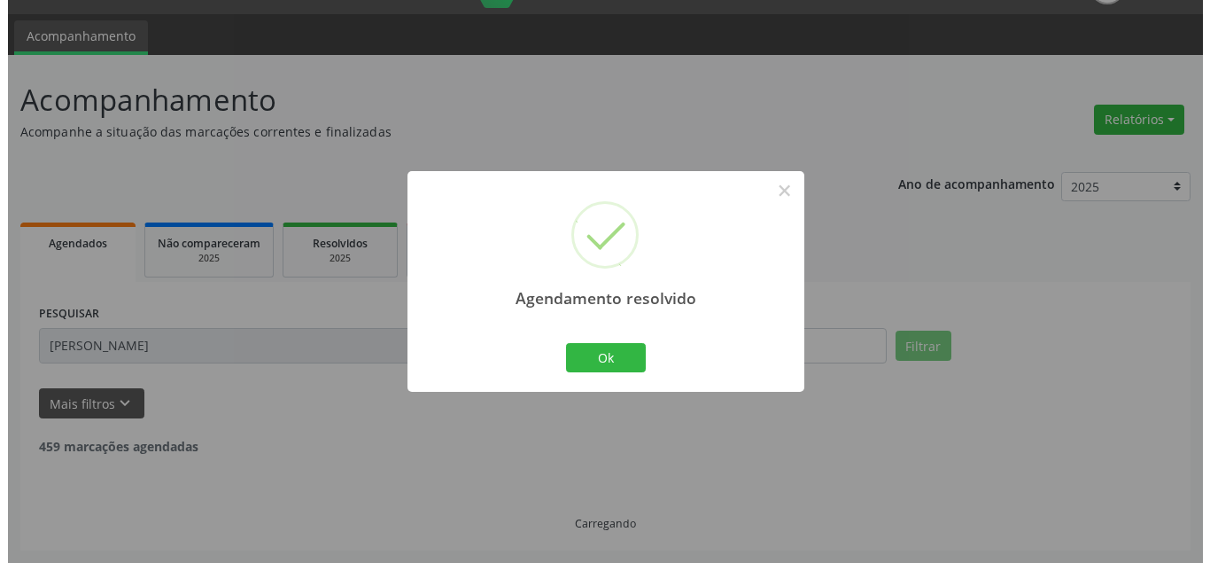
scroll to position [0, 0]
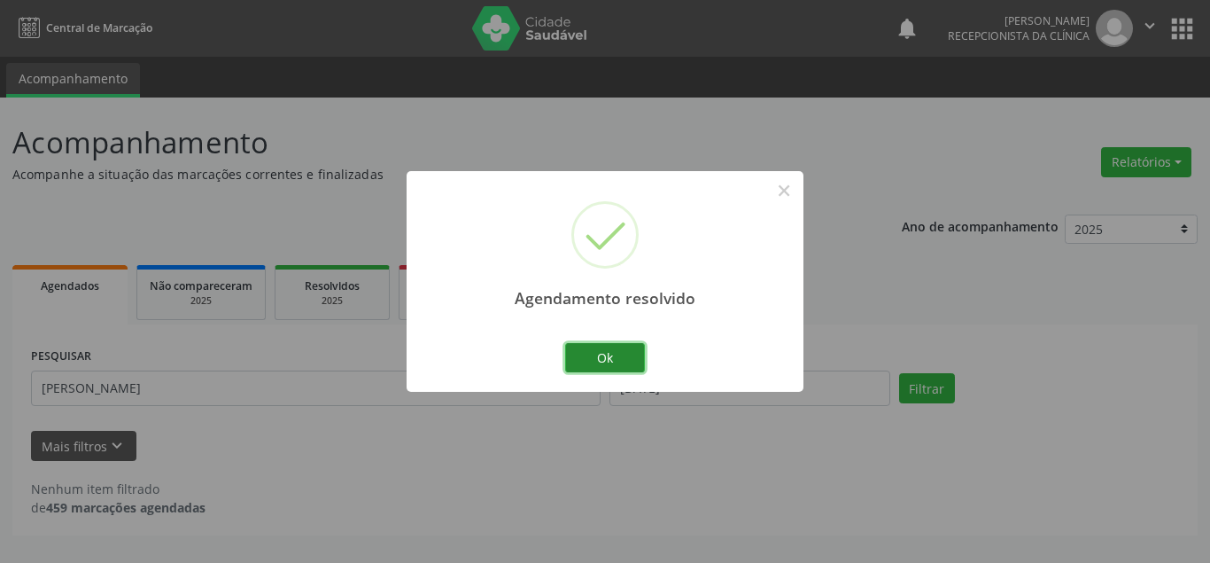
click at [596, 350] on button "Ok" at bounding box center [605, 358] width 80 height 30
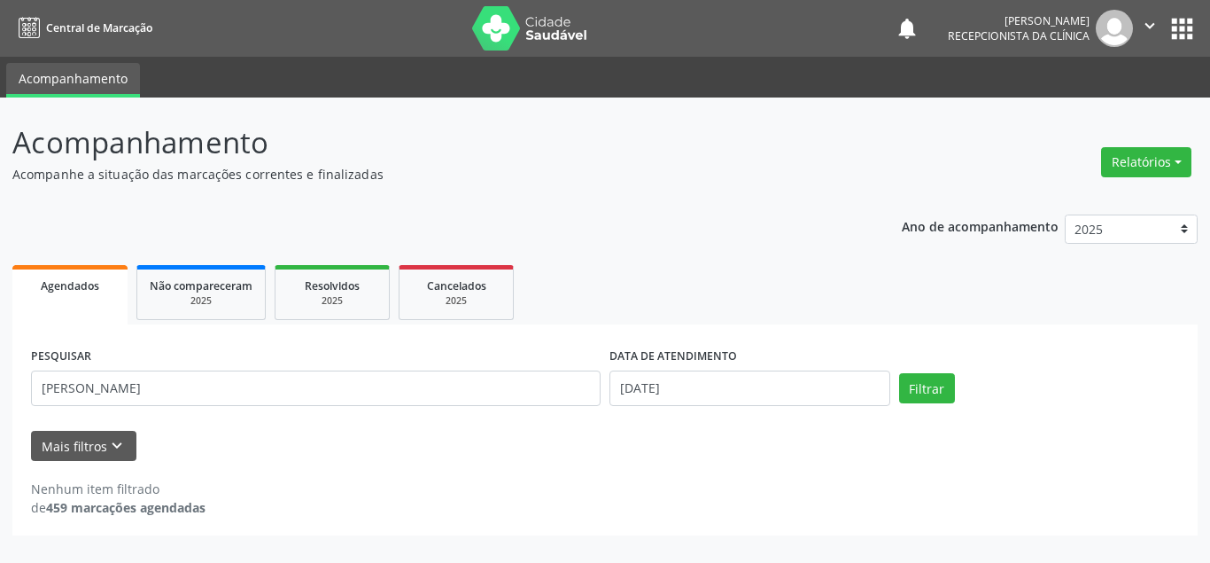
click at [601, 227] on div "Ano de acompanhamento 2025 2024 Agendados Não compareceram 2025 Resolvidos 2025…" at bounding box center [604, 369] width 1185 height 334
